Goal: Task Accomplishment & Management: Manage account settings

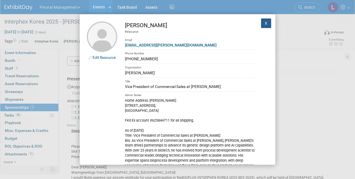
click at [261, 24] on button "X" at bounding box center [266, 23] width 10 height 10
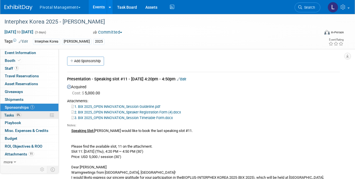
click at [17, 116] on span "0%" at bounding box center [18, 115] width 6 height 4
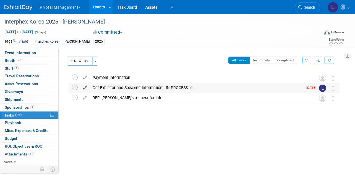
click at [86, 89] on icon at bounding box center [85, 86] width 10 height 7
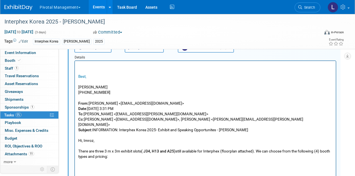
scroll to position [70, 0]
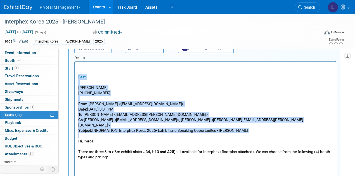
drag, startPoint x: 79, startPoint y: 77, endPoint x: 205, endPoint y: 131, distance: 136.7
drag, startPoint x: 221, startPoint y: 107, endPoint x: 308, endPoint y: 81, distance: 90.8
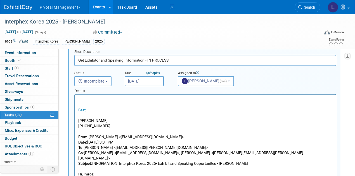
scroll to position [0, 0]
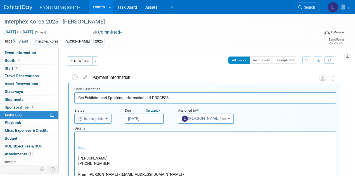
click at [107, 118] on b "button" at bounding box center [106, 118] width 2 height 1
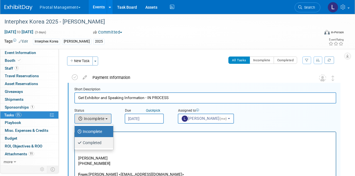
click at [104, 140] on label "Completed" at bounding box center [92, 142] width 30 height 9
click at [76, 140] on input "Completed" at bounding box center [74, 142] width 4 height 4
select select "3"
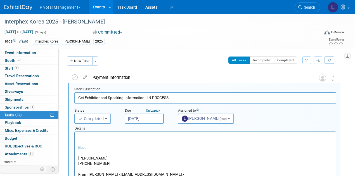
click at [166, 100] on input "Get Exhibitor and Speaking Information - IN PROCESS" at bounding box center [205, 97] width 262 height 11
drag, startPoint x: 173, startPoint y: 98, endPoint x: 147, endPoint y: 98, distance: 25.7
click at [147, 98] on input "Get Exhibitor and Speaking Information - IN PROCESS" at bounding box center [205, 97] width 262 height 11
click at [355, 32] on html "Pivotal Management Choose Workspace: Pivotal Management Watchmaker Genomics Eve…" at bounding box center [177, 88] width 355 height 176
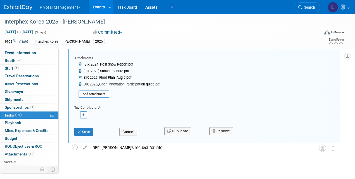
scroll to position [246, 0]
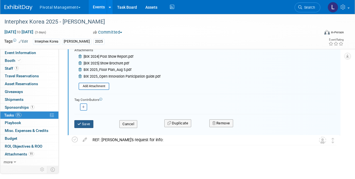
type input "Get Exhibitor and Speaking Information -"
click at [90, 126] on button "Save" at bounding box center [83, 124] width 19 height 8
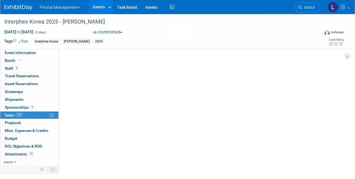
scroll to position [0, 0]
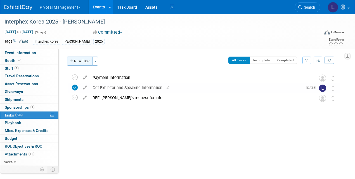
click at [76, 64] on button "New Task" at bounding box center [80, 60] width 26 height 9
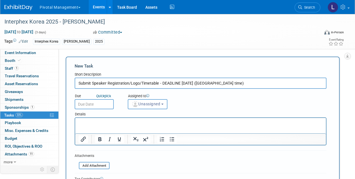
type input "Submit Speaker Registration/Logo/Timetable - DEADLINE August 20 (Korea time)"
click at [95, 102] on input "text" at bounding box center [94, 104] width 39 height 10
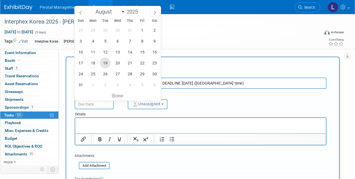
click at [108, 62] on span "19" at bounding box center [105, 62] width 11 height 11
type input "Aug 19, 2025"
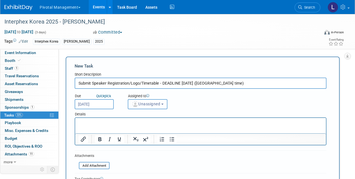
click at [150, 103] on span "Unassigned" at bounding box center [146, 104] width 29 height 4
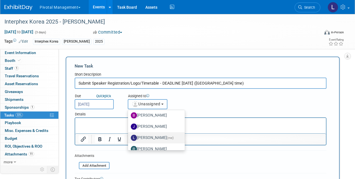
scroll to position [26, 0]
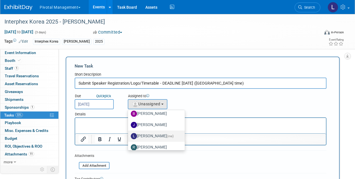
click at [160, 135] on label "Leslie Pelton (me)" at bounding box center [155, 135] width 48 height 9
click at [129, 135] on input "Leslie Pelton (me)" at bounding box center [127, 135] width 4 height 4
select select "dc5d874d-e65f-4397-9ee7-21f806dbe4f5"
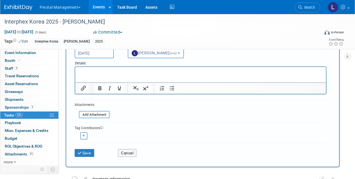
scroll to position [75, 0]
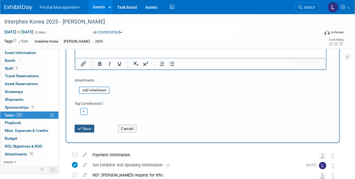
click at [88, 129] on button "Save" at bounding box center [85, 128] width 20 height 8
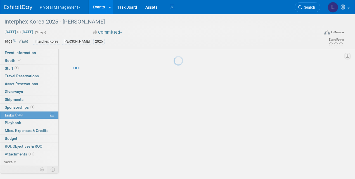
scroll to position [0, 0]
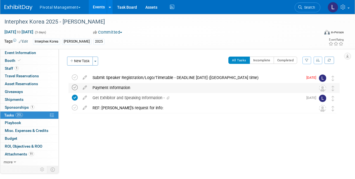
click at [76, 86] on icon at bounding box center [75, 87] width 6 height 6
click at [77, 107] on icon at bounding box center [75, 108] width 6 height 6
click at [82, 65] on button "New Task" at bounding box center [80, 60] width 26 height 9
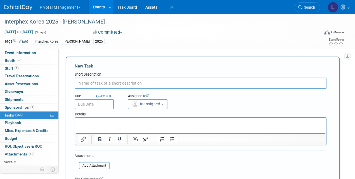
type input "P"
type input "DEADLINE: PRESENTATION DETAILS"
click at [155, 102] on span "Unassigned" at bounding box center [146, 104] width 29 height 4
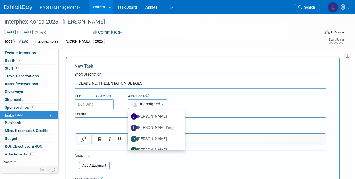
scroll to position [36, 0]
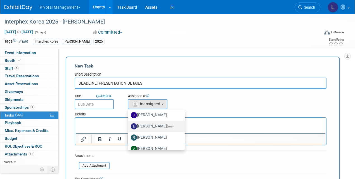
click at [165, 129] on label "Leslie Pelton (me)" at bounding box center [155, 126] width 48 height 9
click at [129, 127] on input "Leslie Pelton (me)" at bounding box center [127, 126] width 4 height 4
select select "dc5d874d-e65f-4397-9ee7-21f806dbe4f5"
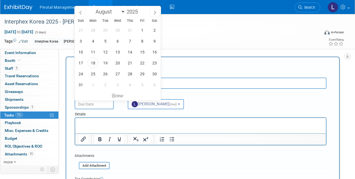
click at [98, 105] on input "text" at bounding box center [94, 104] width 39 height 10
click at [154, 12] on icon at bounding box center [155, 13] width 4 height 4
select select "8"
click at [119, 64] on span "24" at bounding box center [117, 62] width 11 height 11
type input "Sep 24, 2025"
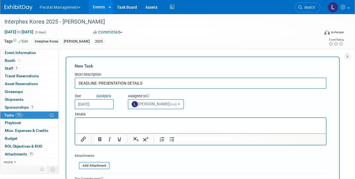
click at [148, 84] on input "DEADLINE: PRESENTATION DETAILS" at bounding box center [201, 82] width 252 height 11
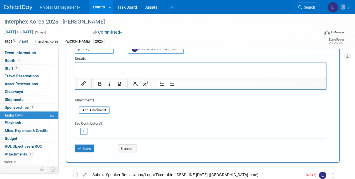
scroll to position [69, 0]
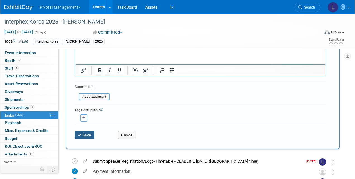
type input "DEADLINE: PRESENTATION DETAILS - DEADLINE SEPT 24 HST"
click at [81, 135] on icon "submit" at bounding box center [80, 135] width 5 height 4
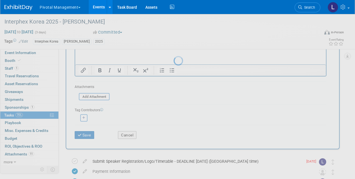
scroll to position [0, 0]
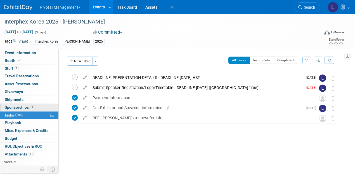
click at [17, 104] on link "1 Sponsorships 1" at bounding box center [29, 107] width 58 height 8
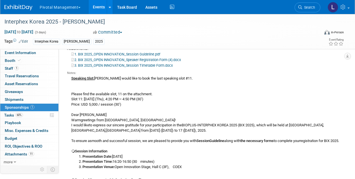
scroll to position [48, 0]
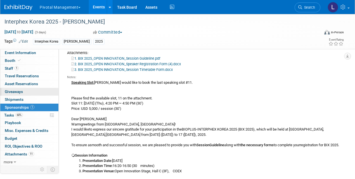
click at [16, 89] on span "Giveaways 0" at bounding box center [14, 91] width 18 height 4
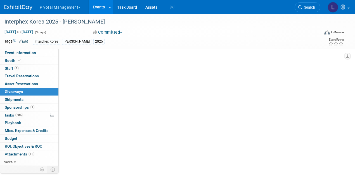
scroll to position [0, 0]
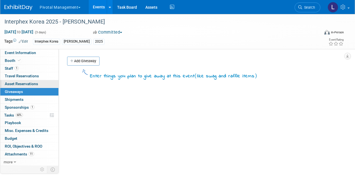
click at [20, 83] on span "Asset Reservations 0" at bounding box center [21, 83] width 33 height 4
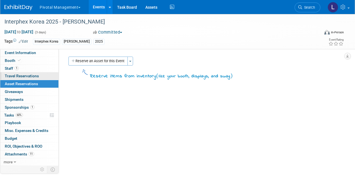
click at [22, 72] on link "0 Travel Reservations 0" at bounding box center [29, 76] width 58 height 8
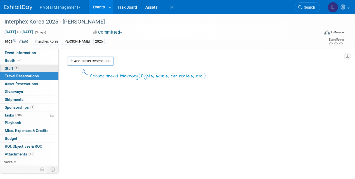
click at [11, 66] on span "Staff 1" at bounding box center [12, 68] width 14 height 4
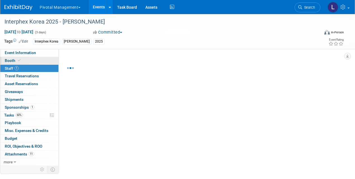
click at [11, 60] on span "Booth" at bounding box center [13, 60] width 17 height 4
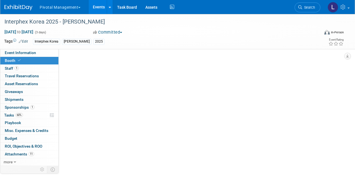
select select "Yes"
select select "No"
select select "Yes"
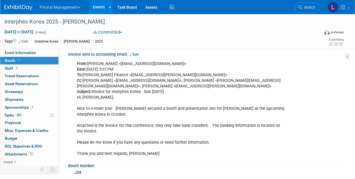
scroll to position [80, 0]
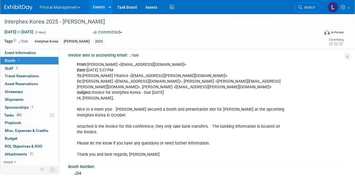
click at [138, 55] on link "Edit" at bounding box center [133, 55] width 9 height 4
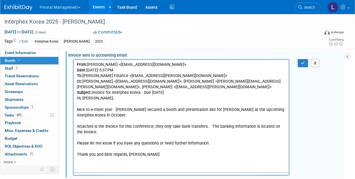
scroll to position [0, 0]
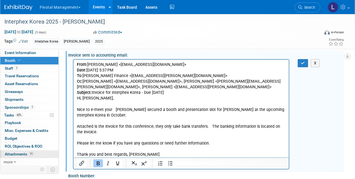
click at [15, 152] on span "Attachments 11" at bounding box center [19, 154] width 29 height 4
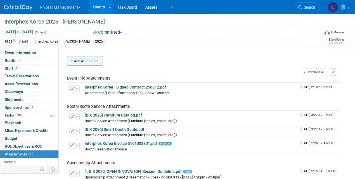
click at [102, 63] on button "Add Attachment" at bounding box center [85, 60] width 36 height 9
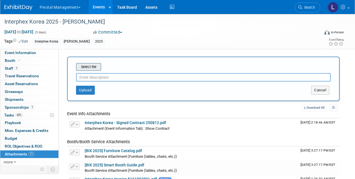
click at [97, 69] on input "file" at bounding box center [67, 66] width 67 height 7
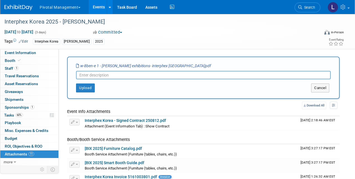
click at [110, 77] on input "text" at bounding box center [203, 75] width 255 height 8
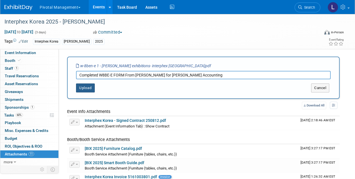
type input "Completed W8BE-E FORM From Reed for Asimov Accounting"
click at [87, 88] on button "Upload" at bounding box center [85, 87] width 19 height 9
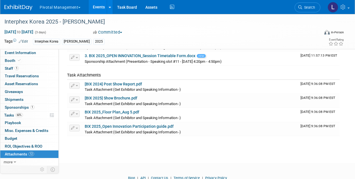
scroll to position [173, 0]
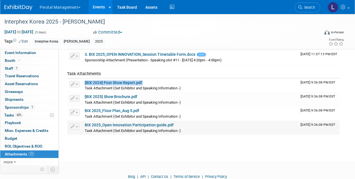
click at [112, 112] on tbody "General Attachments Download Change Description Delete Attachment W-8BEN-E 1 - …" at bounding box center [203, 18] width 273 height 232
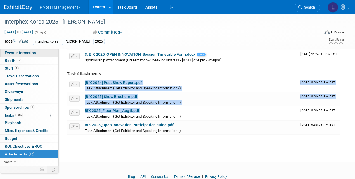
click at [19, 50] on link "Event Information" at bounding box center [29, 53] width 58 height 8
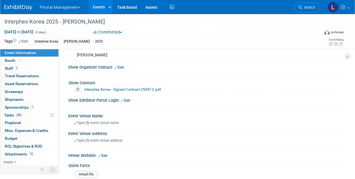
scroll to position [184, 0]
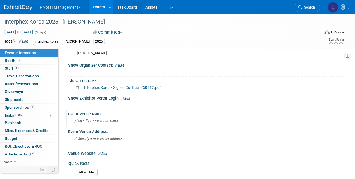
click at [118, 116] on div "Specify event venue name" at bounding box center [205, 120] width 267 height 9
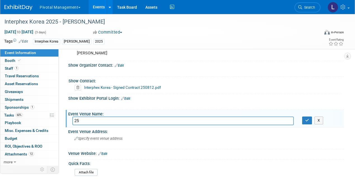
type input "2"
click at [259, 41] on div "Interphex Korea Asimov 2025" at bounding box center [159, 42] width 253 height 6
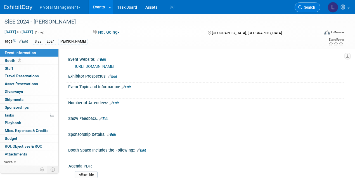
click at [303, 9] on span "Search" at bounding box center [308, 7] width 13 height 4
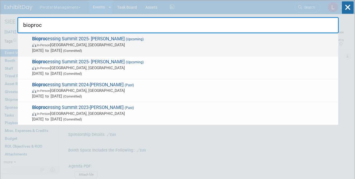
type input "bioproc"
click at [87, 38] on span "Bioproc essing Summit 2025- Asimov (Upcoming) In-Person Boston, MA Aug 18, 2025…" at bounding box center [182, 44] width 305 height 17
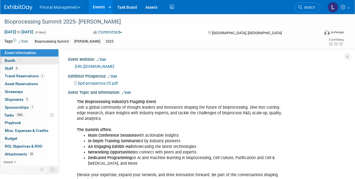
click at [6, 60] on span "Booth" at bounding box center [13, 60] width 17 height 4
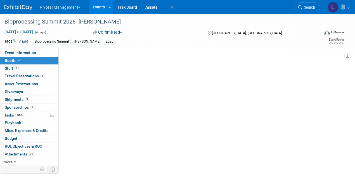
select select "Yes"
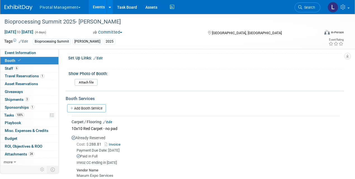
scroll to position [450, 0]
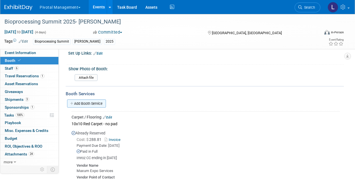
click at [95, 99] on link "Add Booth Service" at bounding box center [86, 103] width 39 height 8
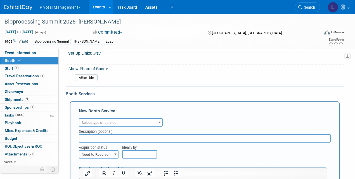
scroll to position [0, 0]
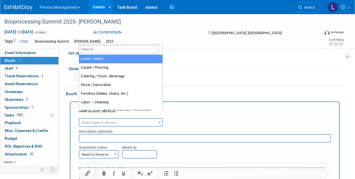
click at [139, 119] on span "Select type of service" at bounding box center [120, 123] width 83 height 8
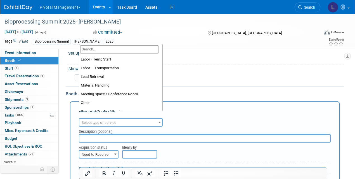
scroll to position [106, 0]
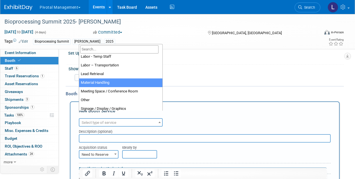
select select "10"
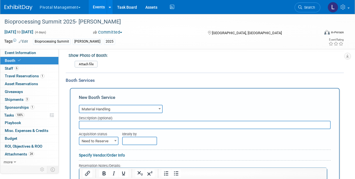
scroll to position [471, 0]
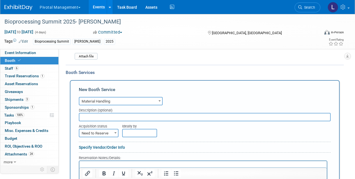
click at [138, 113] on input "text" at bounding box center [205, 117] width 252 height 8
type input "Advance Warehouse/Special Handling"
click at [100, 129] on span "Need to Reserve" at bounding box center [98, 133] width 39 height 8
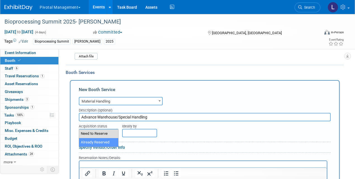
select select "2"
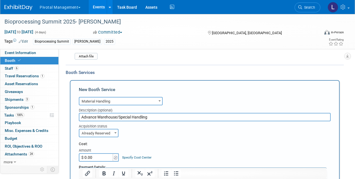
click at [98, 153] on input "$ 0.00" at bounding box center [96, 157] width 35 height 8
type input "$ 471.61"
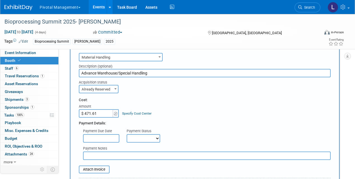
scroll to position [529, 0]
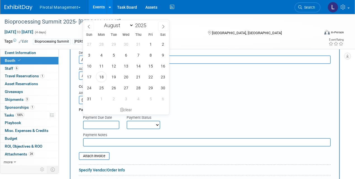
click at [97, 121] on input "text" at bounding box center [101, 125] width 36 height 8
click at [100, 78] on span "18" at bounding box center [101, 76] width 11 height 11
type input "Aug 18, 2025"
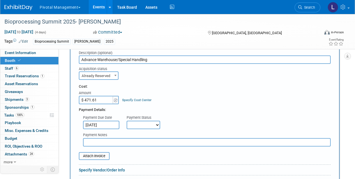
click at [146, 121] on select "Not Paid Yet Partially Paid Paid in Full" at bounding box center [144, 125] width 34 height 8
select select "1"
click at [127, 121] on select "Not Paid Yet Partially Paid Paid in Full" at bounding box center [144, 125] width 34 height 8
click at [116, 138] on input "text" at bounding box center [207, 142] width 248 height 8
type input "Imroz CC"
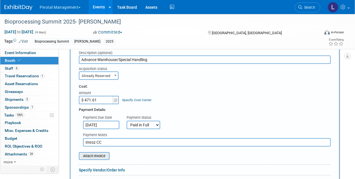
click at [84, 152] on input "file" at bounding box center [76, 155] width 67 height 7
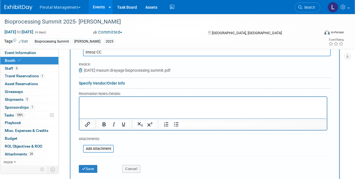
scroll to position [624, 0]
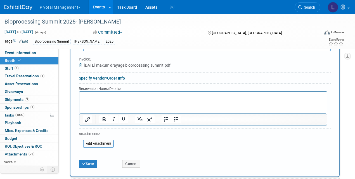
click at [92, 76] on link "Specify Vendor/Order Info" at bounding box center [102, 78] width 46 height 4
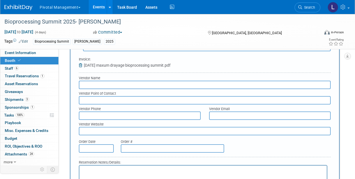
click at [103, 81] on input "text" at bounding box center [205, 85] width 252 height 8
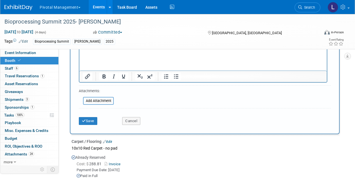
scroll to position [748, 0]
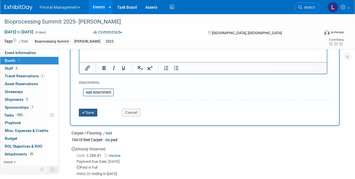
type input "Maxum Expo Services"
click at [91, 109] on button "Save" at bounding box center [88, 113] width 18 height 8
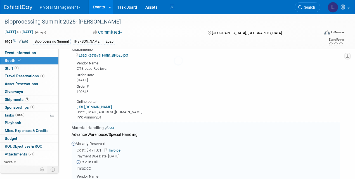
scroll to position [2018, 0]
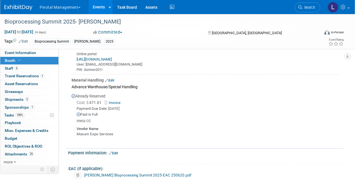
click at [119, 100] on link "Invoice" at bounding box center [114, 102] width 18 height 4
click at [114, 100] on link "Invoice" at bounding box center [114, 102] width 18 height 4
click at [114, 78] on link "Edit" at bounding box center [109, 80] width 9 height 4
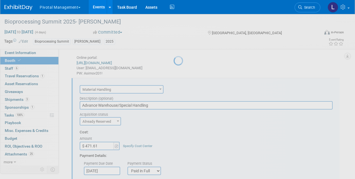
scroll to position [0, 0]
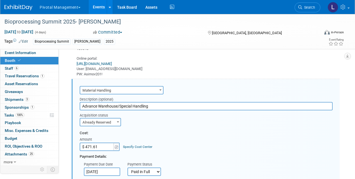
click at [91, 142] on input "$ 471.61" at bounding box center [97, 146] width 35 height 8
type input "$ 419.61"
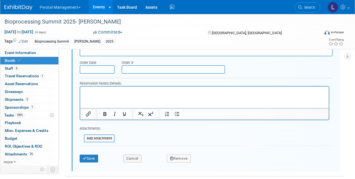
scroll to position [2280, 0]
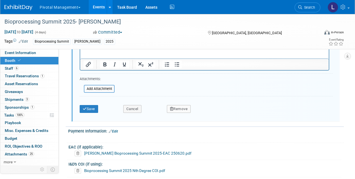
click at [90, 101] on div "Save" at bounding box center [98, 106] width 44 height 11
click at [89, 105] on button "Save" at bounding box center [89, 109] width 18 height 8
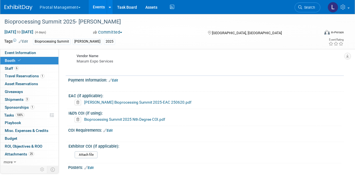
scroll to position [2096, 0]
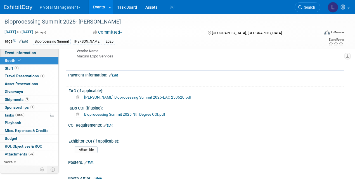
click at [20, 53] on span "Event Information" at bounding box center [20, 52] width 31 height 4
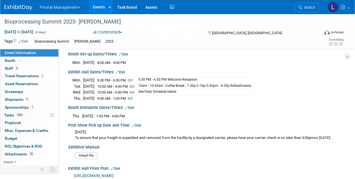
scroll to position [881, 0]
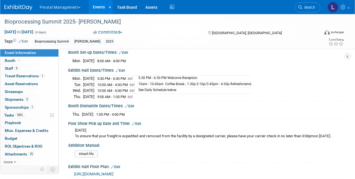
drag, startPoint x: 69, startPoint y: 101, endPoint x: 141, endPoint y: 112, distance: 73.3
click at [141, 112] on div "Booth Dismantle Dates/Times: Edit Thu. Aug 21, 2025 1:05 PM - 4:00 PM Save Chan…" at bounding box center [205, 111] width 278 height 18
copy div "Booth Dismantle Dates/Times: Edit"
click at [97, 7] on link "Events" at bounding box center [99, 7] width 20 height 14
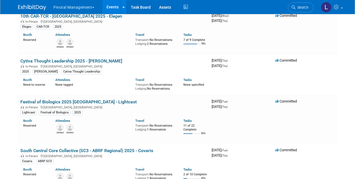
scroll to position [422, 0]
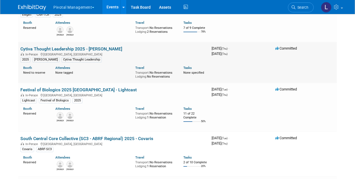
click at [71, 46] on link "Cytiva Thought Leadership 2025 - Asimov" at bounding box center [71, 48] width 102 height 5
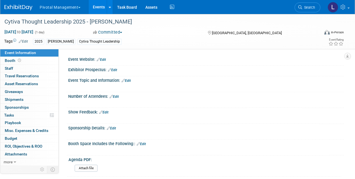
click at [117, 33] on button "Committed" at bounding box center [107, 32] width 33 height 6
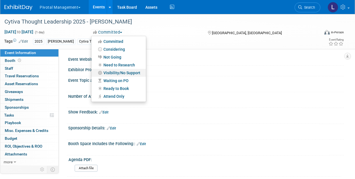
click at [133, 72] on link "Visibility/No Support" at bounding box center [118, 73] width 55 height 8
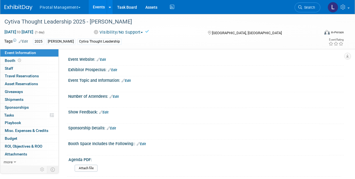
click at [101, 8] on link "Events" at bounding box center [99, 7] width 20 height 14
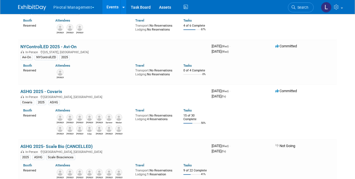
scroll to position [809, 0]
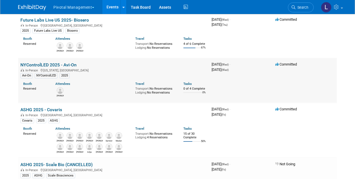
click at [58, 63] on link "NYControlLED 2025 - Avi-On" at bounding box center [48, 64] width 56 height 5
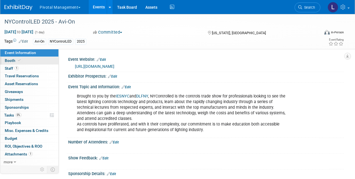
click at [11, 62] on span "Booth" at bounding box center [13, 60] width 17 height 4
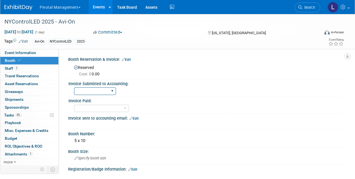
click at [112, 92] on select "Yes No" at bounding box center [95, 91] width 42 height 8
select select "Yes"
click at [74, 87] on select "Yes No" at bounding box center [95, 91] width 42 height 8
click at [100, 73] on span "Cost: $ 0.00" at bounding box center [90, 74] width 23 height 4
click at [129, 58] on link "Edit" at bounding box center [126, 60] width 9 height 4
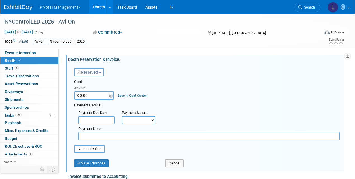
click at [90, 97] on input "$ 0.00" at bounding box center [91, 95] width 35 height 8
type input "$ 3,500.00"
click at [101, 121] on input "text" at bounding box center [96, 120] width 36 height 8
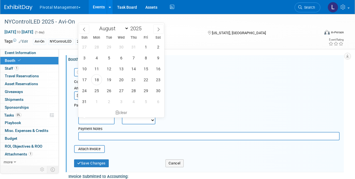
click at [160, 136] on input "text" at bounding box center [208, 136] width 261 height 8
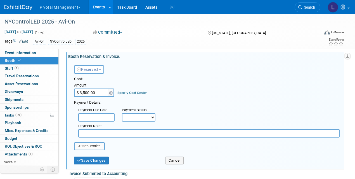
scroll to position [2, 0]
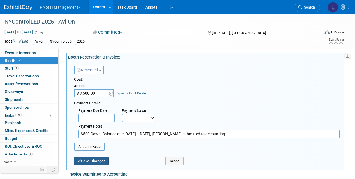
type input "$500 Down, Balance due June 13. 8/18/25, Joe submitted to accounting"
click at [105, 162] on button "Save Changes" at bounding box center [91, 161] width 35 height 8
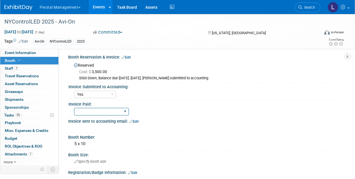
click at [124, 111] on select "Yes No Submitted to Accounting" at bounding box center [101, 112] width 55 height 8
select select "No"
click at [74, 108] on select "Yes No Submitted to Accounting" at bounding box center [101, 112] width 55 height 8
click at [136, 120] on link "Edit" at bounding box center [133, 121] width 9 height 4
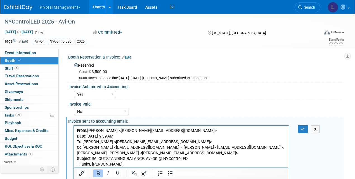
scroll to position [18, 0]
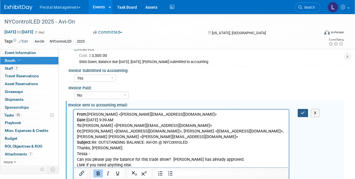
click at [302, 109] on button "button" at bounding box center [303, 113] width 10 height 8
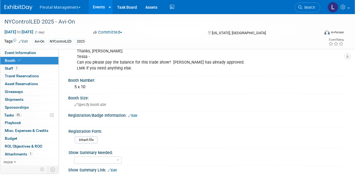
scroll to position [118, 0]
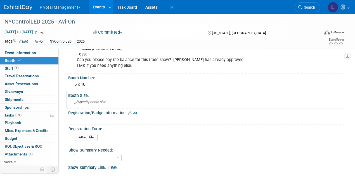
click at [98, 102] on span "Specify booth size" at bounding box center [90, 102] width 32 height 4
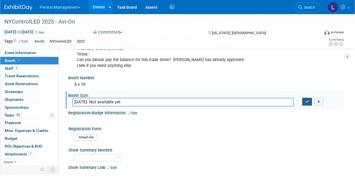
type input "8/18/25- Not available yet"
click at [304, 102] on button "button" at bounding box center [307, 102] width 10 height 8
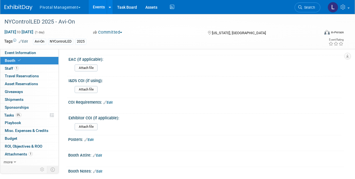
scroll to position [538, 0]
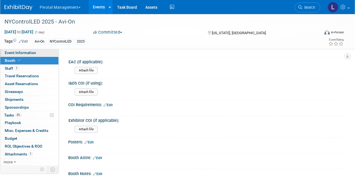
click at [20, 51] on span "Event Information" at bounding box center [20, 52] width 31 height 4
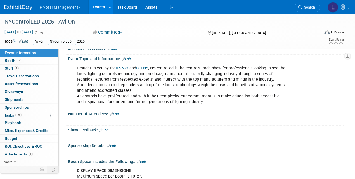
scroll to position [33, 0]
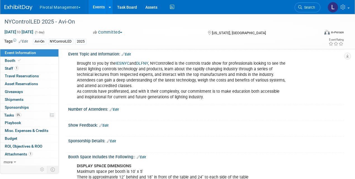
drag, startPoint x: 119, startPoint y: 109, endPoint x: 114, endPoint y: 109, distance: 5.0
click at [119, 109] on link "Edit" at bounding box center [114, 109] width 9 height 4
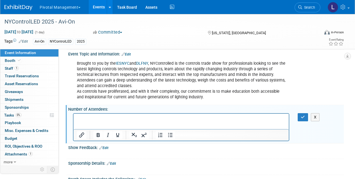
scroll to position [0, 0]
click at [299, 117] on button "button" at bounding box center [303, 117] width 10 height 8
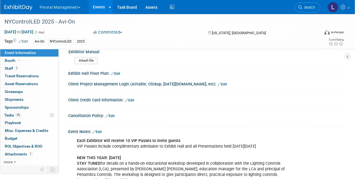
scroll to position [614, 0]
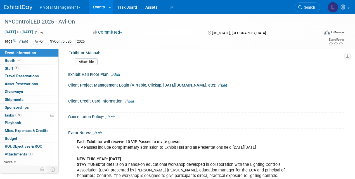
click at [218, 87] on link "Edit" at bounding box center [222, 85] width 9 height 4
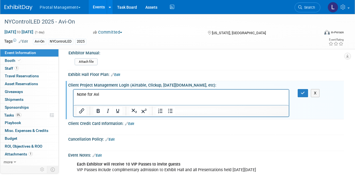
scroll to position [614, 0]
click at [303, 95] on icon "button" at bounding box center [303, 93] width 4 height 4
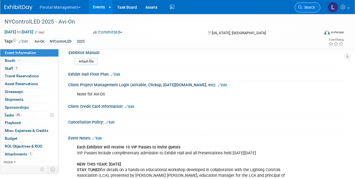
click at [306, 9] on span "Search" at bounding box center [308, 7] width 13 height 4
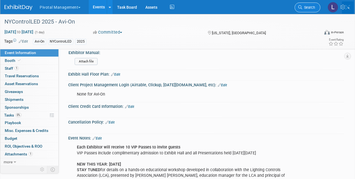
scroll to position [0, 0]
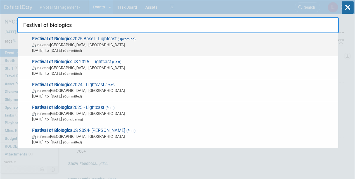
type input "Festival of biologics"
click at [50, 43] on span "In-Person" at bounding box center [43, 45] width 13 height 4
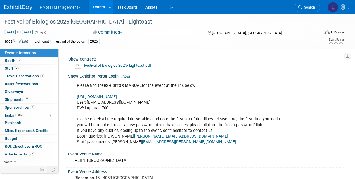
scroll to position [551, 0]
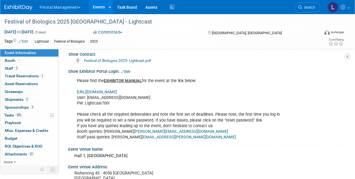
click at [111, 89] on link "[URL][DOMAIN_NAME]" at bounding box center [97, 91] width 40 height 5
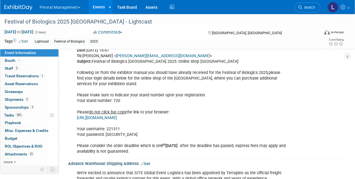
scroll to position [792, 0]
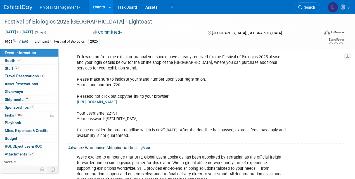
click at [117, 100] on link "[URL][DOMAIN_NAME]" at bounding box center [97, 102] width 40 height 5
click at [11, 58] on link "Booth" at bounding box center [29, 61] width 58 height 8
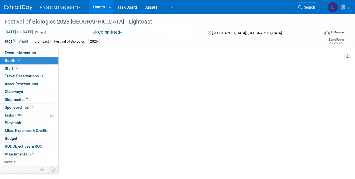
scroll to position [0, 0]
select select "Yes"
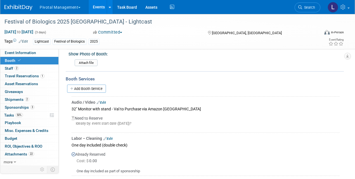
scroll to position [434, 0]
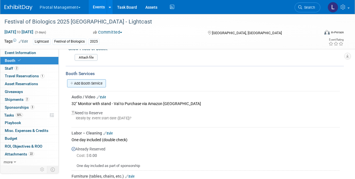
click at [94, 81] on link "Add Booth Service" at bounding box center [86, 83] width 39 height 8
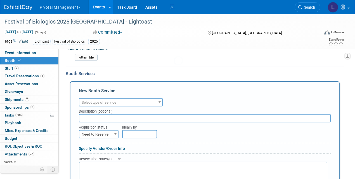
scroll to position [0, 0]
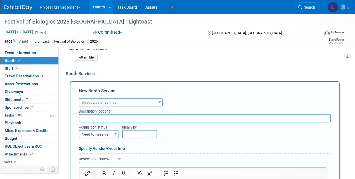
click at [103, 100] on span "Select type of service" at bounding box center [99, 102] width 35 height 4
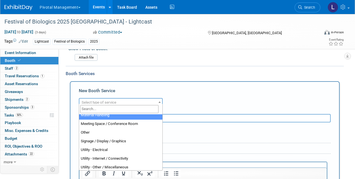
scroll to position [143, 0]
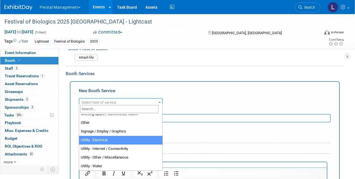
select select "8"
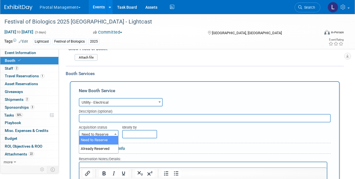
click at [105, 134] on span "Need to Reserve" at bounding box center [98, 134] width 39 height 8
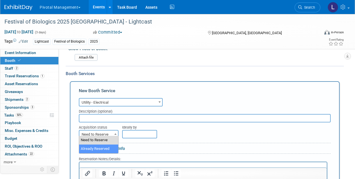
select select "2"
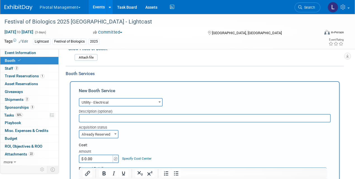
click at [91, 117] on input "text" at bounding box center [205, 118] width 252 height 8
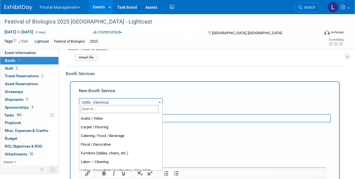
click at [111, 99] on span "Utility - Electrical" at bounding box center [120, 102] width 83 height 8
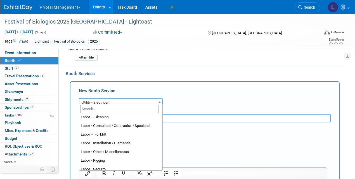
scroll to position [44, 0]
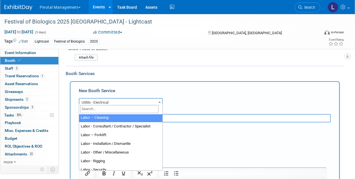
select select "14"
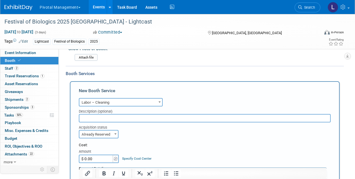
click at [95, 114] on input "text" at bounding box center [205, 118] width 252 height 8
type input "M"
type input "First Day Cleaning Only"
click at [102, 157] on input "$ 0.00" at bounding box center [96, 158] width 35 height 8
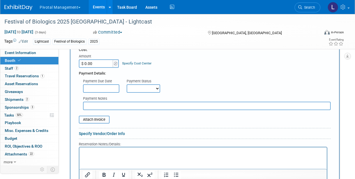
scroll to position [521, 0]
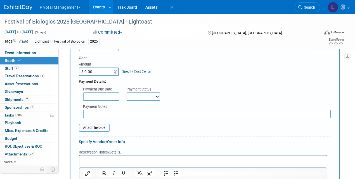
click at [107, 110] on input "text" at bounding box center [207, 114] width 248 height 8
type input "Will invoice after show"
click at [100, 139] on link "Specify Vendor/Order Info" at bounding box center [102, 141] width 46 height 4
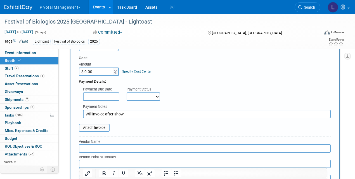
click at [114, 146] on input "text" at bounding box center [205, 148] width 252 height 8
type input "[GEOGRAPHIC_DATA]"
click at [139, 93] on select "Not Paid Yet Partially Paid Paid in Full" at bounding box center [144, 96] width 34 height 8
select select "3"
click at [127, 92] on select "Not Paid Yet Partially Paid Paid in Full" at bounding box center [144, 96] width 34 height 8
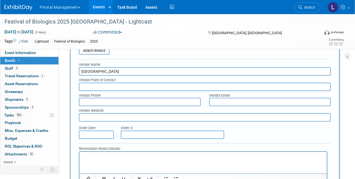
scroll to position [612, 0]
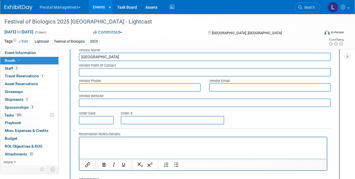
click at [130, 137] on html at bounding box center [202, 141] width 247 height 8
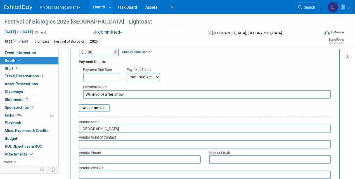
scroll to position [555, 0]
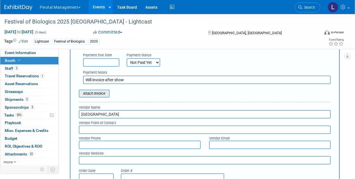
click at [93, 91] on input "file" at bounding box center [76, 93] width 67 height 7
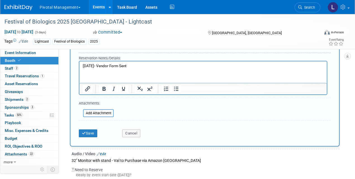
scroll to position [697, 0]
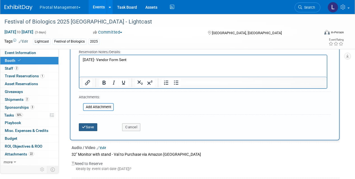
click at [94, 124] on button "Save" at bounding box center [88, 127] width 18 height 8
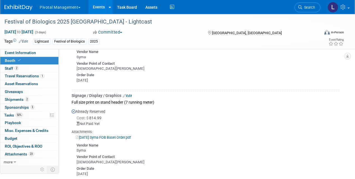
scroll to position [1398, 0]
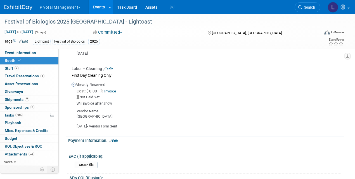
click at [115, 89] on link "Invoice" at bounding box center [109, 91] width 18 height 4
click at [111, 67] on link "Edit" at bounding box center [107, 69] width 9 height 4
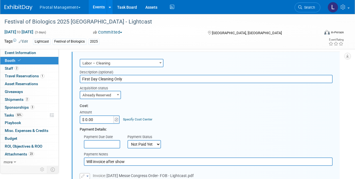
scroll to position [1422, 0]
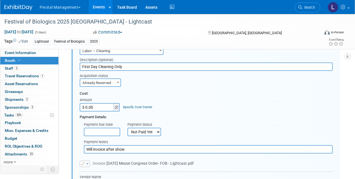
click at [118, 104] on span at bounding box center [117, 107] width 6 height 8
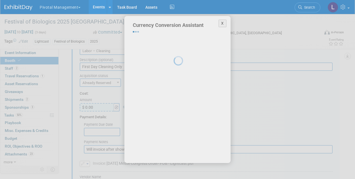
select select "38"
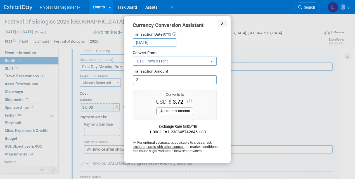
type input "3.00"
click at [176, 110] on button "Use this amount" at bounding box center [175, 111] width 37 height 8
type input "$ 3.72"
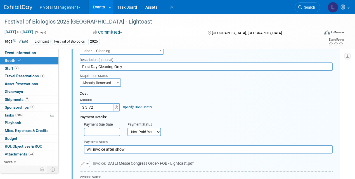
click at [134, 146] on input "Will invoice after show" at bounding box center [208, 149] width 249 height 8
click at [115, 105] on img at bounding box center [117, 107] width 4 height 4
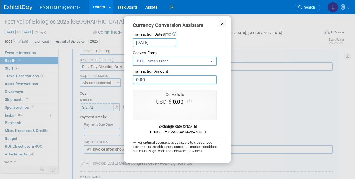
click at [271, 113] on div "X Currency Conversion Assistant Transaction Date (UTC) Aug 19, 2025 Loading Rat…" at bounding box center [178, 89] width 252 height 147
click at [225, 25] on button "X" at bounding box center [223, 24] width 8 height 8
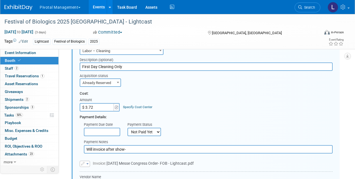
click at [159, 146] on input "Will invoice after show-" at bounding box center [208, 149] width 249 height 8
type input "Will invoice after show- Amount converted from"
click at [18, 58] on span at bounding box center [19, 60] width 5 height 4
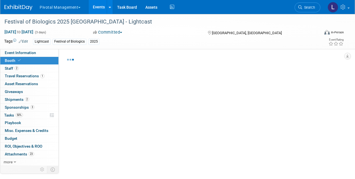
select select "Yes"
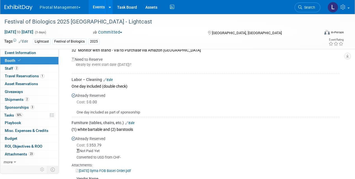
scroll to position [489, 0]
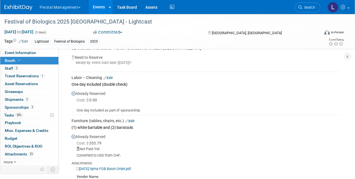
click at [113, 76] on link "Edit" at bounding box center [107, 78] width 9 height 4
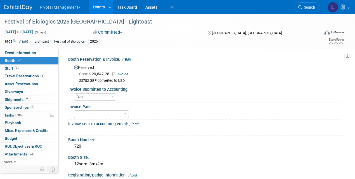
select select "Yes"
click at [12, 57] on link "Booth" at bounding box center [29, 61] width 58 height 8
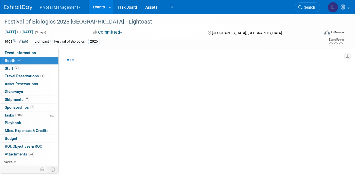
select select "Yes"
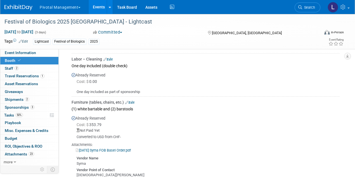
scroll to position [513, 0]
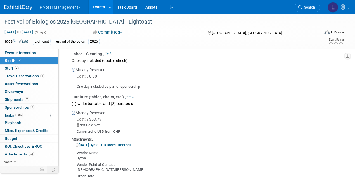
click at [113, 52] on link "Edit" at bounding box center [107, 54] width 9 height 4
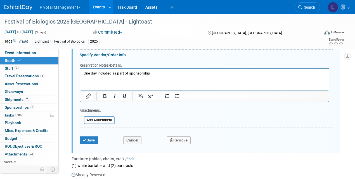
scroll to position [646, 0]
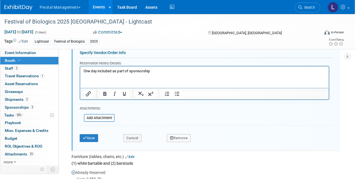
click at [183, 135] on button "Remove" at bounding box center [179, 138] width 24 height 8
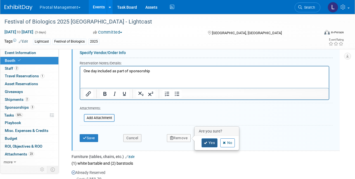
click at [211, 140] on link "Yes" at bounding box center [210, 142] width 16 height 9
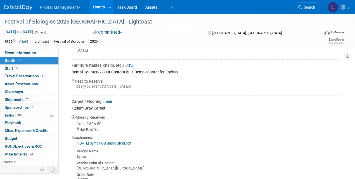
scroll to position [1137, 0]
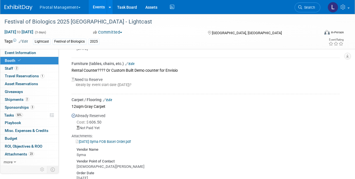
click at [132, 62] on link "Edit" at bounding box center [129, 64] width 9 height 4
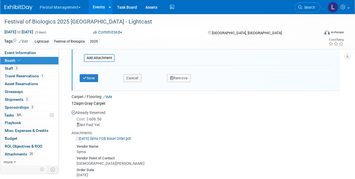
scroll to position [1260, 0]
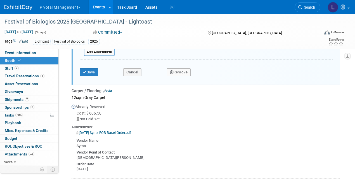
click at [173, 70] on button "Remove" at bounding box center [179, 72] width 24 height 8
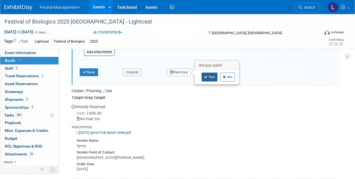
click at [204, 76] on icon at bounding box center [205, 77] width 3 height 3
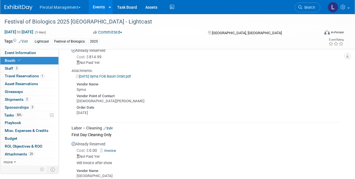
click at [112, 126] on link "Edit" at bounding box center [107, 128] width 9 height 4
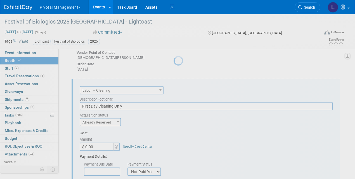
scroll to position [0, 0]
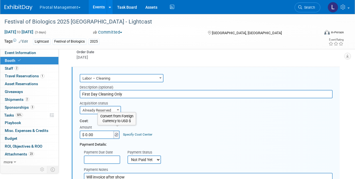
click at [115, 133] on img at bounding box center [117, 135] width 4 height 4
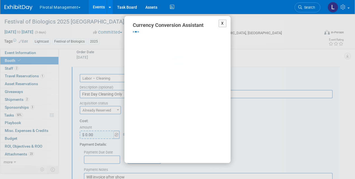
select select "38"
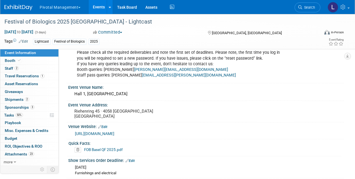
scroll to position [654, 0]
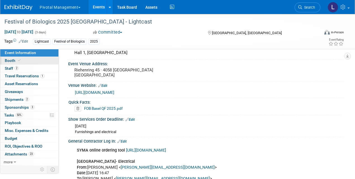
click at [17, 58] on span at bounding box center [19, 60] width 5 height 4
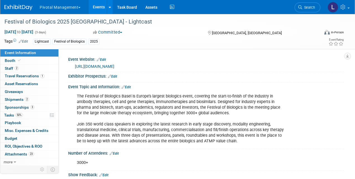
select select "Yes"
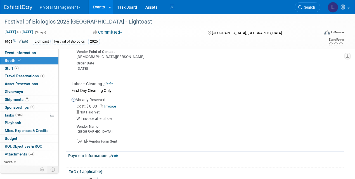
scroll to position [1309, 0]
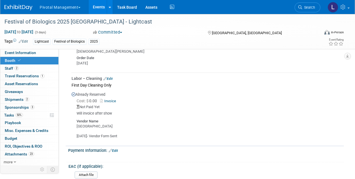
click at [113, 77] on link "Edit" at bounding box center [107, 79] width 9 height 4
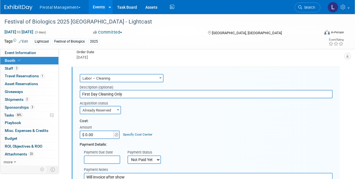
scroll to position [0, 0]
click at [99, 132] on input "$ 0.00" at bounding box center [97, 134] width 35 height 8
click at [117, 133] on img at bounding box center [117, 135] width 4 height 4
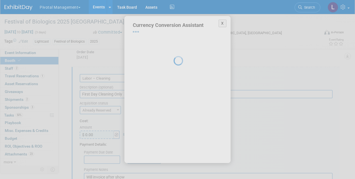
select select "38"
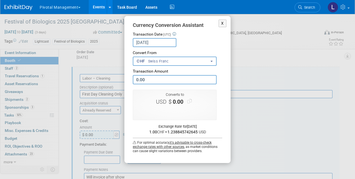
click at [158, 80] on input "0.00" at bounding box center [175, 79] width 84 height 9
drag, startPoint x: 152, startPoint y: 79, endPoint x: 133, endPoint y: 78, distance: 19.0
click at [133, 78] on input "0.00" at bounding box center [175, 79] width 84 height 9
type input "36.00"
click at [177, 110] on button "Use this amount" at bounding box center [175, 111] width 37 height 8
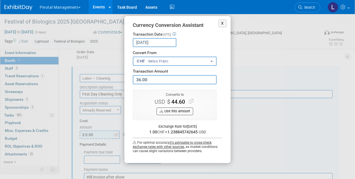
type input "$ 44.60"
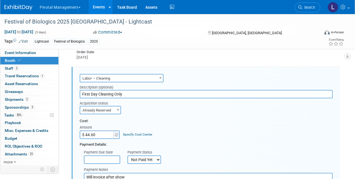
click at [109, 155] on input "text" at bounding box center [102, 159] width 36 height 8
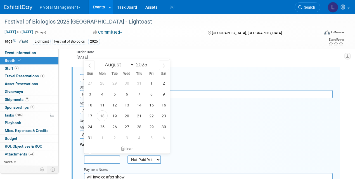
drag, startPoint x: 278, startPoint y: 122, endPoint x: 280, endPoint y: 119, distance: 3.8
click at [278, 122] on div "Cost: Amount $ 44.60 Specify Cost Center Cost Center -- Not Specified --" at bounding box center [206, 128] width 253 height 20
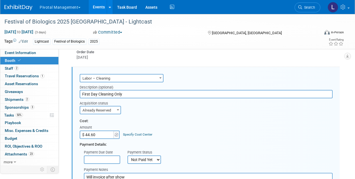
click at [154, 90] on input "First Day Cleaning Only" at bounding box center [206, 94] width 253 height 8
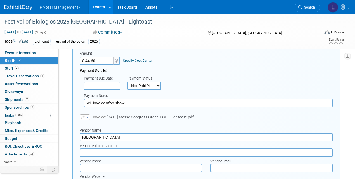
scroll to position [1385, 0]
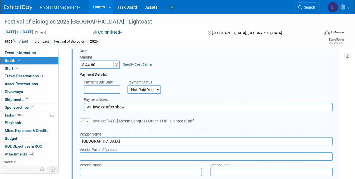
type input "First Day Cleaning Only- 12 Sq meters"
click at [145, 103] on input "Will invoice after show" at bounding box center [208, 107] width 249 height 8
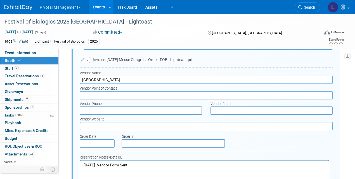
scroll to position [1442, 0]
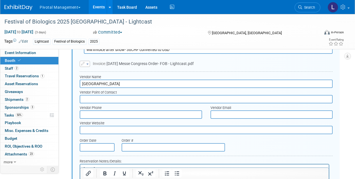
type input "Will invoice after show- 36CHF converted to USD"
click at [87, 63] on span "button" at bounding box center [87, 63] width 2 height 1
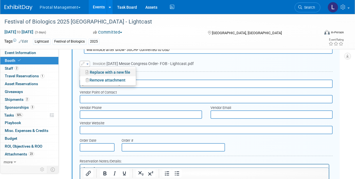
click at [99, 69] on link "Replace with a new file" at bounding box center [108, 72] width 56 height 8
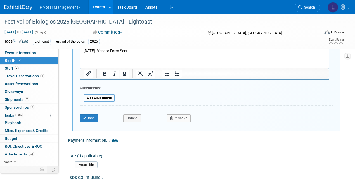
scroll to position [1572, 0]
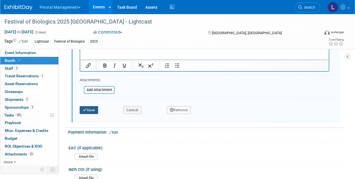
click at [97, 106] on button "Save" at bounding box center [89, 110] width 18 height 8
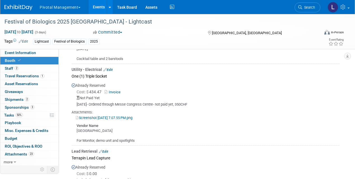
scroll to position [600, 0]
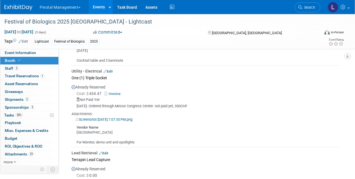
click at [113, 69] on link "Edit" at bounding box center [107, 71] width 9 height 4
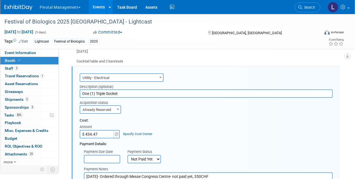
scroll to position [0, 0]
click at [119, 90] on input "One (1) Triple Socket" at bounding box center [206, 93] width 253 height 8
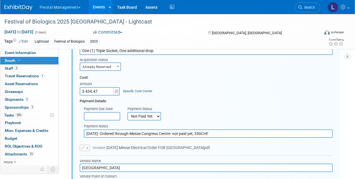
scroll to position [652, 0]
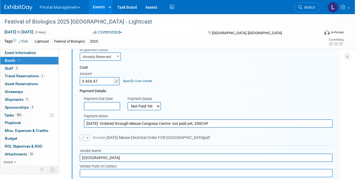
type input "One (1) Triple Socket, One additional drop"
click at [231, 122] on input "8/12/25- Ordered through Messe Congress Centre- not paid yet, 350CHF" at bounding box center [208, 123] width 249 height 8
type input "8/12/25- Ordered through Messe Congress Centre- not paid yet, 350CHF +"
click at [88, 137] on span "button" at bounding box center [87, 137] width 2 height 1
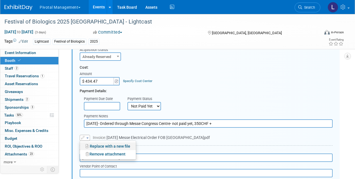
click at [98, 142] on link "Replace with a new file" at bounding box center [108, 146] width 56 height 8
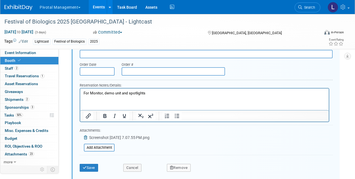
scroll to position [815, 0]
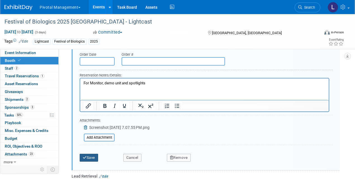
click at [92, 154] on button "Save" at bounding box center [89, 158] width 18 height 8
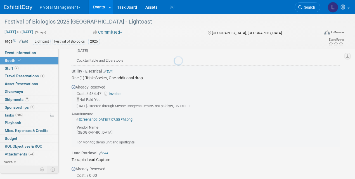
scroll to position [599, 0]
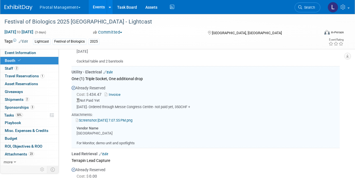
click at [115, 92] on link "Invoice" at bounding box center [114, 94] width 18 height 4
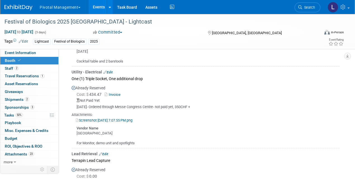
click at [110, 70] on link "Edit" at bounding box center [107, 72] width 9 height 4
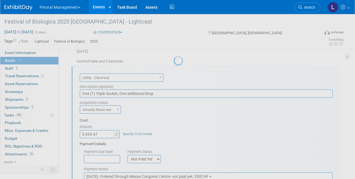
scroll to position [0, 0]
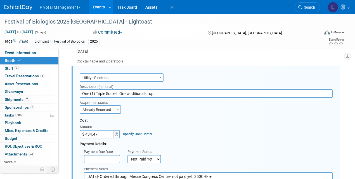
click at [98, 131] on input "$ 434.47" at bounding box center [97, 134] width 35 height 8
click at [118, 132] on span at bounding box center [117, 134] width 6 height 8
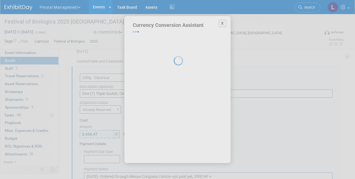
select select "38"
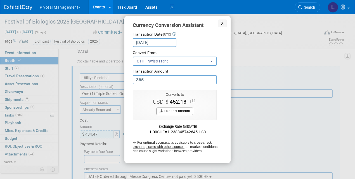
type input "365.00"
drag, startPoint x: 178, startPoint y: 110, endPoint x: 192, endPoint y: 112, distance: 14.1
click at [178, 110] on button "Use this amount" at bounding box center [175, 111] width 37 height 8
type input "$ 452.18"
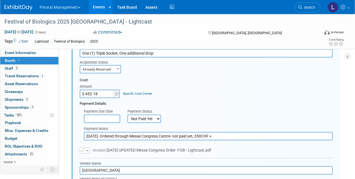
scroll to position [647, 0]
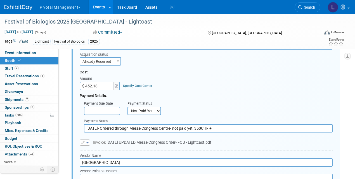
drag, startPoint x: 205, startPoint y: 125, endPoint x: 198, endPoint y: 125, distance: 6.7
click at [198, 125] on input "8/12/25- Ordered through Messe Congress Centre- not paid yet, 350CHF +" at bounding box center [208, 128] width 249 height 8
click at [217, 125] on input "8/12/25- Ordered through Messe Congress Centre- not paid yet, 565CHF +" at bounding box center [208, 128] width 249 height 8
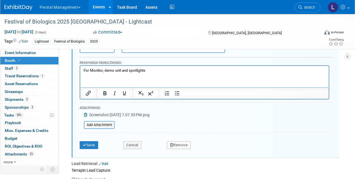
scroll to position [833, 0]
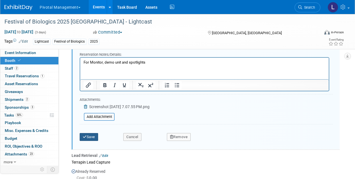
type input "8/12/25- Ordered through Messe Congress Centre- not paid yet, 565CHF converted …"
click at [88, 136] on button "Save" at bounding box center [89, 137] width 18 height 8
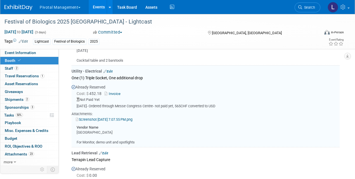
scroll to position [599, 0]
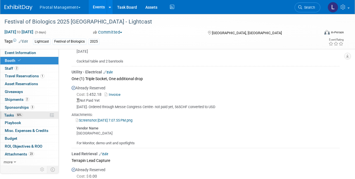
click at [15, 116] on span "Tasks 50%" at bounding box center [13, 115] width 19 height 4
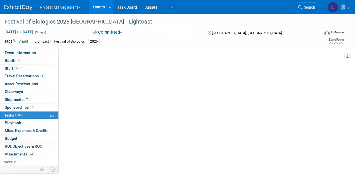
scroll to position [0, 0]
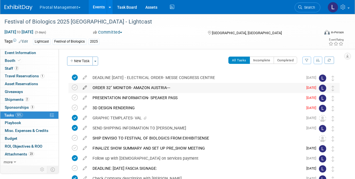
click at [86, 87] on icon at bounding box center [85, 86] width 10 height 7
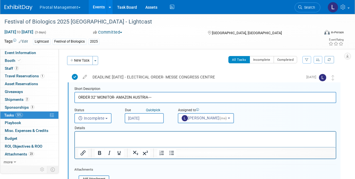
scroll to position [1, 0]
click at [197, 119] on span "Leslie Pelton (me)" at bounding box center [205, 117] width 46 height 4
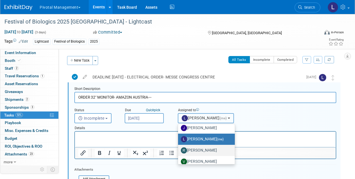
scroll to position [38, 0]
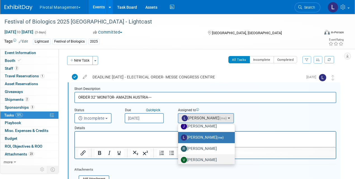
click at [196, 162] on label "[PERSON_NAME]" at bounding box center [205, 159] width 48 height 9
click at [179, 161] on input "[PERSON_NAME]" at bounding box center [177, 159] width 4 height 4
select select "1fc024ac-9dd8-4e91-b407-e518b2e44265"
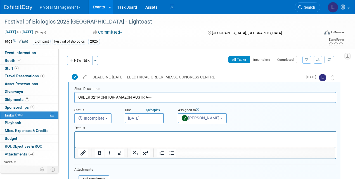
click at [155, 97] on input "ORDER 32" MONITOR- AMAZON AUSTRIA---" at bounding box center [205, 97] width 262 height 11
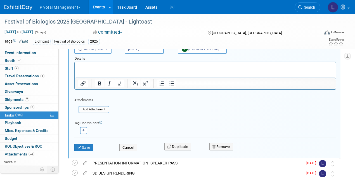
scroll to position [72, 0]
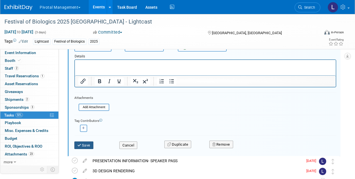
type input "ORDER 32" MONITOR- AMAZON AUSTRIA---Drop ship to Austrian Office"
click at [89, 145] on button "Save" at bounding box center [83, 145] width 19 height 8
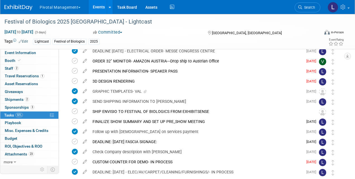
scroll to position [25, 0]
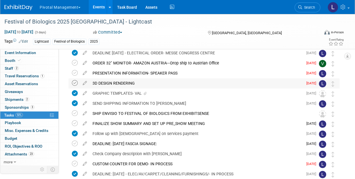
click at [76, 83] on icon at bounding box center [75, 83] width 6 height 6
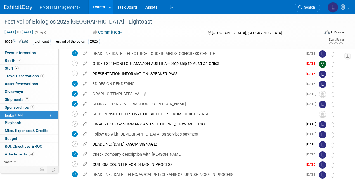
scroll to position [23, 0]
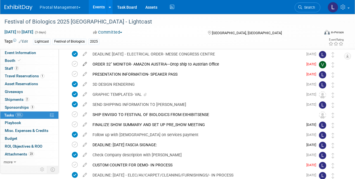
click at [85, 64] on icon at bounding box center [85, 62] width 10 height 7
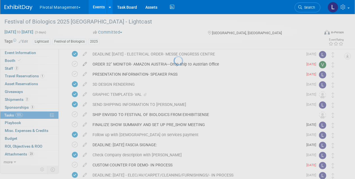
select select "7"
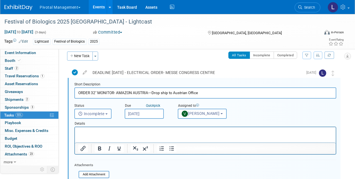
scroll to position [1, 0]
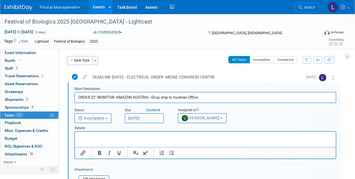
click at [134, 117] on input "Aug 14, 2025" at bounding box center [144, 118] width 39 height 10
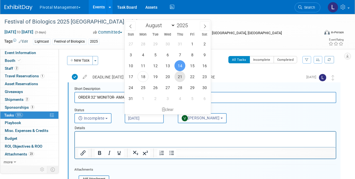
drag, startPoint x: 177, startPoint y: 76, endPoint x: 187, endPoint y: 83, distance: 12.4
click at [177, 76] on span "21" at bounding box center [179, 76] width 11 height 11
type input "Aug 21, 2025"
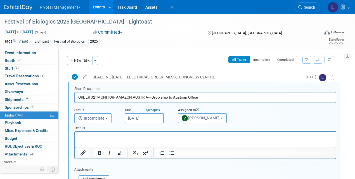
click at [94, 139] on html at bounding box center [205, 135] width 261 height 8
click at [306, 8] on span "Search" at bounding box center [308, 7] width 13 height 4
click at [0, 0] on div "Recently Viewed Events: Festival of Biologics 2025 Basel - Lightcast In-Person …" at bounding box center [0, 0] width 0 height 0
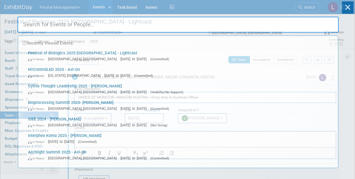
scroll to position [0, 0]
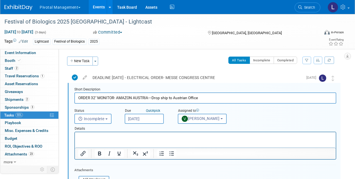
click at [100, 5] on link "Events" at bounding box center [99, 7] width 20 height 14
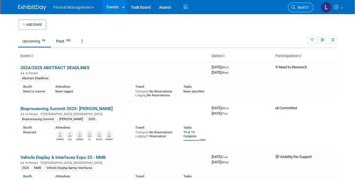
click at [298, 6] on span "Search" at bounding box center [302, 7] width 13 height 4
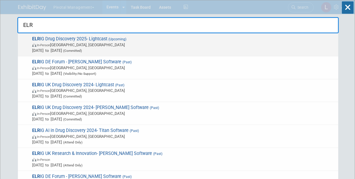
type input "ELR"
click at [112, 41] on span "(Upcoming)" at bounding box center [116, 39] width 19 height 4
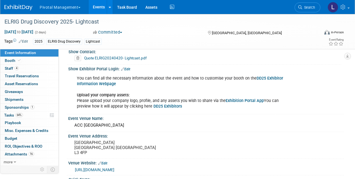
scroll to position [543, 0]
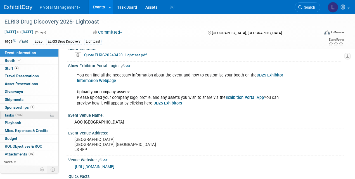
click at [10, 115] on span "Tasks 64%" at bounding box center [13, 115] width 19 height 4
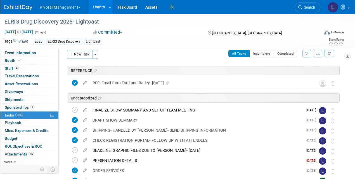
scroll to position [0, 0]
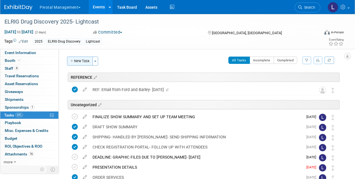
click at [81, 62] on button "New Task" at bounding box center [80, 60] width 26 height 9
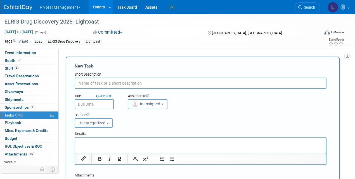
click at [112, 80] on input "text" at bounding box center [201, 82] width 252 height 11
click at [117, 140] on p "Rich Text Area. Press ALT-0 for help." at bounding box center [201, 143] width 244 height 6
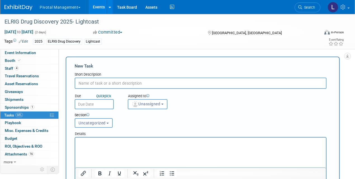
scroll to position [16, 0]
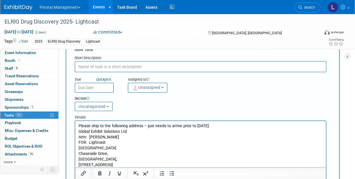
click at [94, 65] on input "text" at bounding box center [201, 66] width 252 height 11
type input "Scott to Order 32" Monitor and ship to Nigel"
click at [81, 89] on input "text" at bounding box center [94, 87] width 39 height 10
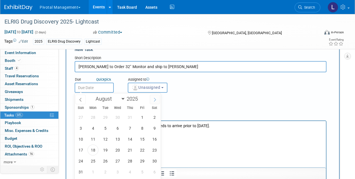
click at [156, 100] on icon at bounding box center [155, 100] width 4 height 4
select select "8"
click at [143, 140] on span "19" at bounding box center [142, 138] width 11 height 11
type input "Sep 19, 2025"
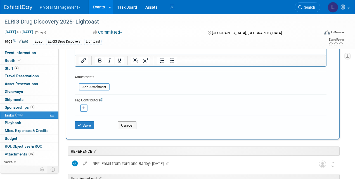
scroll to position [144, 0]
click at [78, 121] on button "Save" at bounding box center [85, 125] width 20 height 8
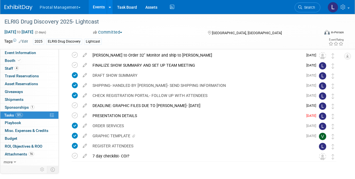
scroll to position [62, 0]
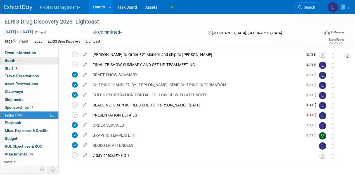
click at [18, 58] on span "Booth" at bounding box center [13, 60] width 17 height 4
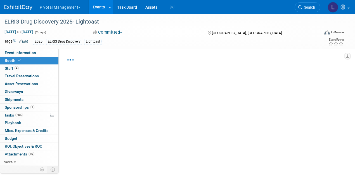
select select "Yes"
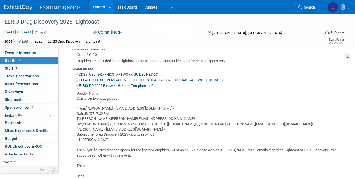
scroll to position [1362, 0]
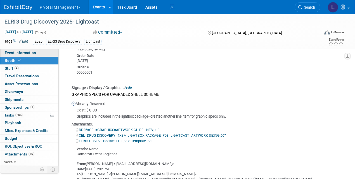
click at [20, 51] on span "Event Information" at bounding box center [20, 52] width 31 height 4
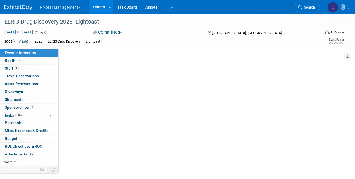
scroll to position [0, 0]
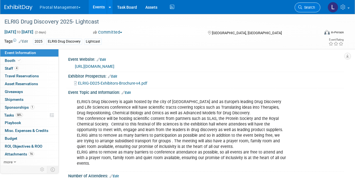
click at [303, 8] on span "Search" at bounding box center [308, 7] width 13 height 4
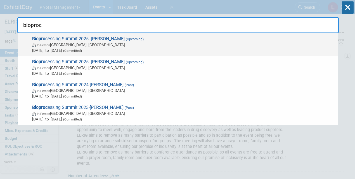
type input "bioproc"
click at [81, 36] on span "Bioproc essing Summit 2025- Asimov (Upcoming) In-Person Boston, MA Aug 18, 2025…" at bounding box center [182, 44] width 305 height 17
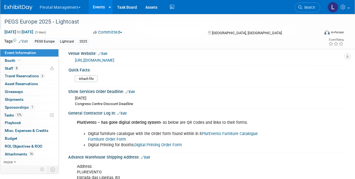
scroll to position [644, 0]
click at [303, 10] on link "Search" at bounding box center [308, 8] width 26 height 10
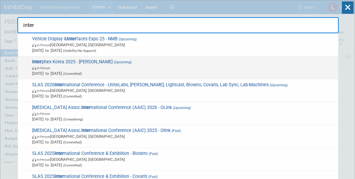
type input "inter"
click at [79, 62] on span "Inter phex Korea 2025 - [PERSON_NAME] (Upcoming) In-Person [DATE] to [DATE] (Co…" at bounding box center [182, 67] width 305 height 17
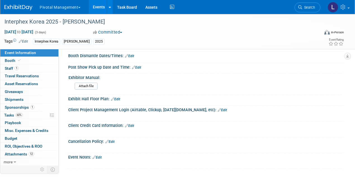
scroll to position [426, 0]
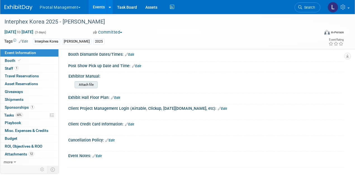
click at [86, 81] on input "file" at bounding box center [59, 84] width 76 height 6
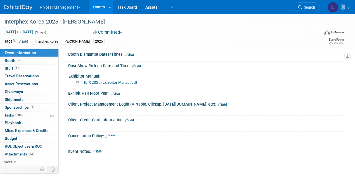
click at [218, 102] on link "Edit" at bounding box center [222, 104] width 9 height 4
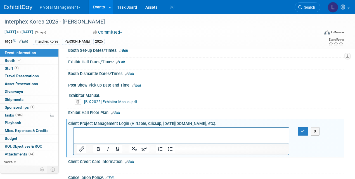
scroll to position [408, 0]
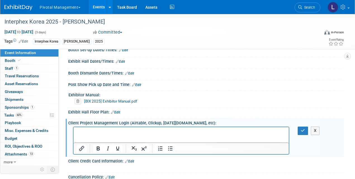
click at [176, 132] on p "Rich Text Area. Press ALT-0 for help." at bounding box center [181, 132] width 209 height 6
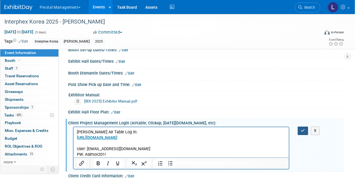
click at [304, 128] on icon "button" at bounding box center [303, 130] width 4 height 4
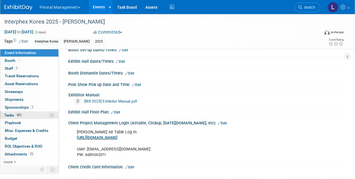
click at [10, 113] on span "Tasks 60%" at bounding box center [13, 115] width 19 height 4
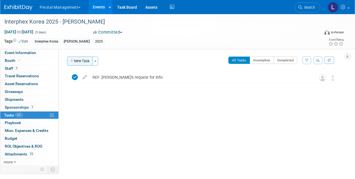
click at [90, 62] on button "New Task" at bounding box center [80, 60] width 26 height 9
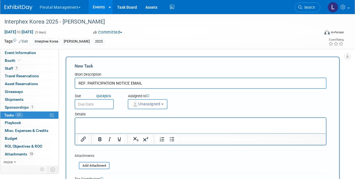
type input "REF: PARTICIPATION NOTICE EMAIL"
click at [81, 121] on p "Rich Text Area. Press ALT-0 for help." at bounding box center [201, 123] width 244 height 6
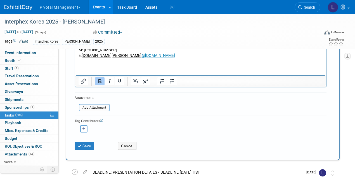
scroll to position [184, 0]
click at [93, 108] on input "file" at bounding box center [76, 107] width 67 height 6
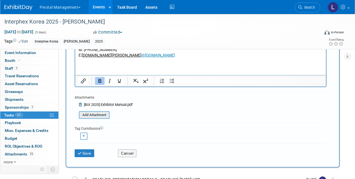
click at [97, 115] on input "file" at bounding box center [76, 115] width 67 height 6
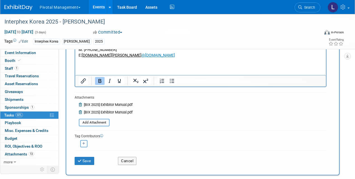
click at [81, 112] on icon at bounding box center [81, 112] width 4 height 4
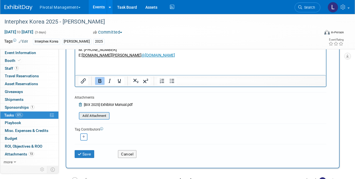
click at [84, 115] on input "file" at bounding box center [76, 115] width 67 height 6
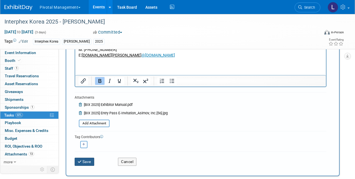
click at [78, 162] on icon "submit" at bounding box center [80, 162] width 5 height 4
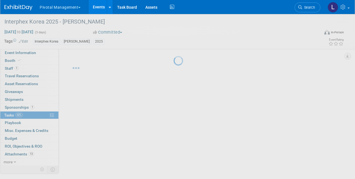
scroll to position [0, 0]
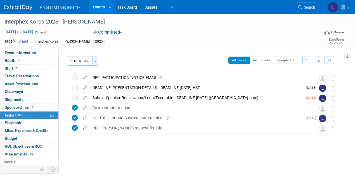
click at [97, 60] on button "Toggle Dropdown" at bounding box center [96, 60] width 6 height 9
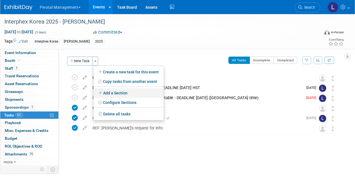
click at [115, 93] on link "Add a Section" at bounding box center [128, 93] width 70 height 10
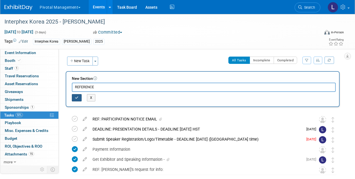
type input "REFERENCE"
click at [73, 98] on button "button" at bounding box center [77, 97] width 10 height 7
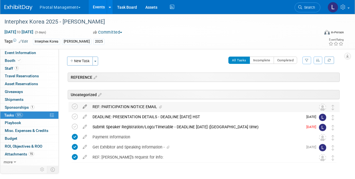
click at [86, 107] on icon at bounding box center [85, 105] width 10 height 7
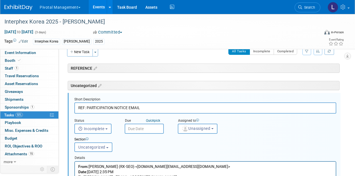
scroll to position [20, 0]
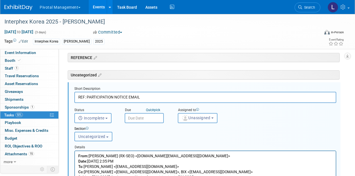
click at [106, 134] on button "Uncategorized" at bounding box center [93, 137] width 38 height 10
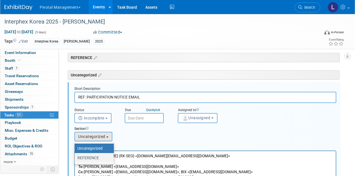
click at [100, 157] on label "REFERENCE" at bounding box center [92, 157] width 31 height 7
click at [76, 157] on input "REFERENCE" at bounding box center [74, 158] width 4 height 4
select select "11273987"
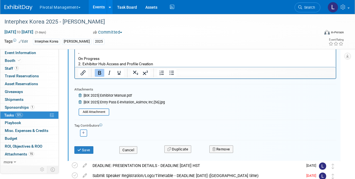
scroll to position [255, 0]
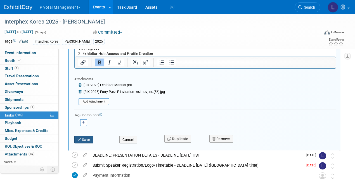
click at [88, 141] on button "Save" at bounding box center [83, 140] width 19 height 8
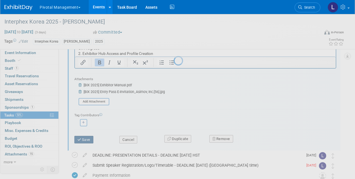
scroll to position [0, 0]
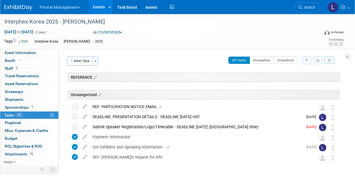
click at [119, 106] on div "REF: PARTICIPATION NOTICE EMAIL" at bounding box center [199, 107] width 218 height 10
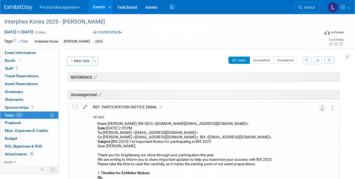
click at [85, 107] on icon at bounding box center [85, 105] width 10 height 7
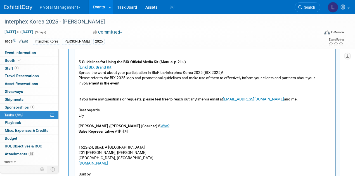
scroll to position [934, 0]
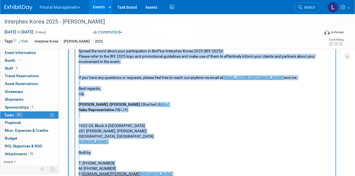
drag, startPoint x: 79, startPoint y: 32, endPoint x: 176, endPoint y: 173, distance: 170.8
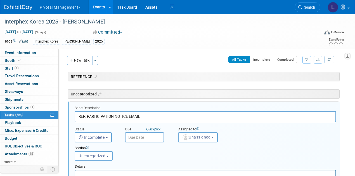
scroll to position [0, 0]
click at [97, 79] on icon at bounding box center [94, 77] width 5 height 5
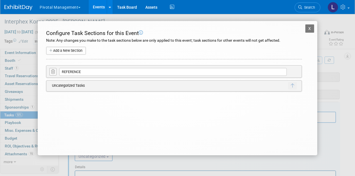
click at [309, 26] on button "X" at bounding box center [309, 28] width 9 height 8
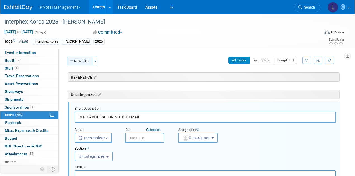
click at [83, 63] on button "New Task" at bounding box center [80, 60] width 26 height 9
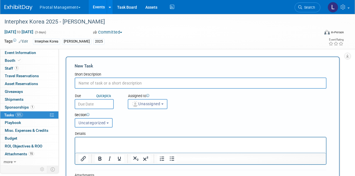
click at [98, 123] on span "Uncategorized" at bounding box center [92, 123] width 27 height 4
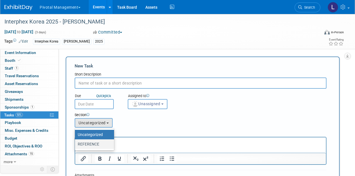
click at [104, 145] on label "REFERENCE" at bounding box center [93, 143] width 31 height 7
click at [76, 145] on input "REFERENCE" at bounding box center [74, 144] width 4 height 4
select select "11273987"
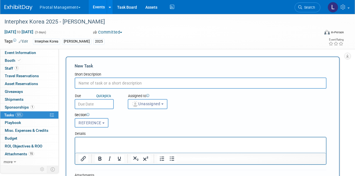
click at [105, 145] on p "Rich Text Area. Press ALT-0 for help." at bounding box center [201, 143] width 244 height 6
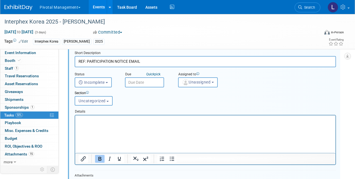
scroll to position [354, 0]
drag, startPoint x: 142, startPoint y: 61, endPoint x: 79, endPoint y: 56, distance: 62.5
click at [79, 56] on input "REF: PARTICIPATION NOTICE EMAIL" at bounding box center [205, 60] width 261 height 11
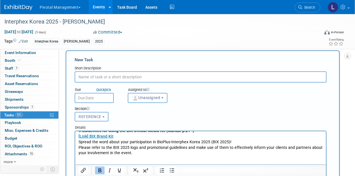
scroll to position [0, 0]
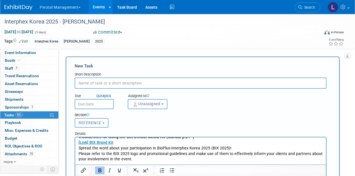
click at [100, 79] on input "text" at bounding box center [201, 82] width 252 height 11
paste input "REF: PARTICIPATION NOTICE EMAIL"
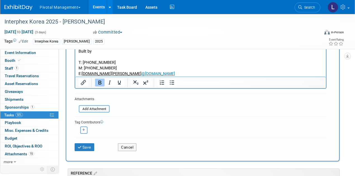
scroll to position [214, 0]
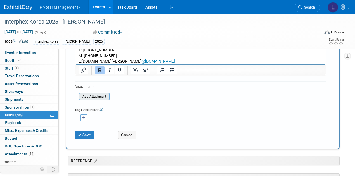
type input "REF: PARTICIPATION NOTICE EMAIL"
click at [107, 96] on input "file" at bounding box center [76, 96] width 67 height 6
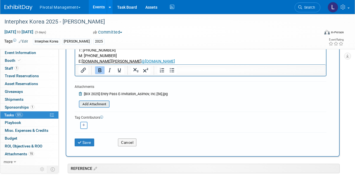
click at [102, 106] on input "file" at bounding box center [76, 104] width 67 height 6
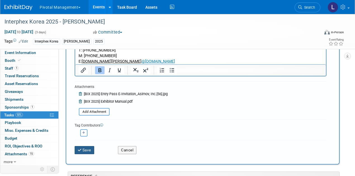
click at [89, 151] on button "Save" at bounding box center [85, 150] width 20 height 8
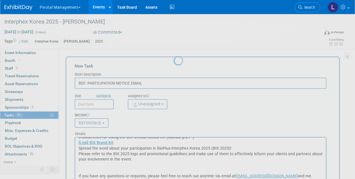
scroll to position [0, 0]
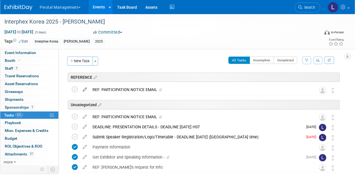
click at [86, 90] on icon at bounding box center [85, 88] width 10 height 7
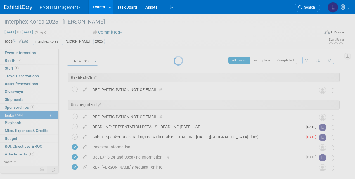
select select "7"
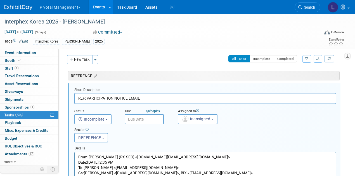
scroll to position [2, 0]
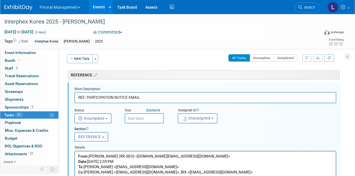
click at [145, 115] on input "text" at bounding box center [144, 118] width 39 height 10
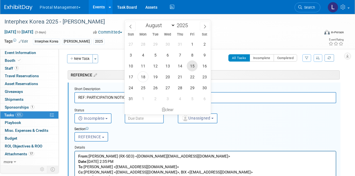
click at [191, 68] on span "15" at bounding box center [192, 65] width 11 height 11
type input "Aug 15, 2025"
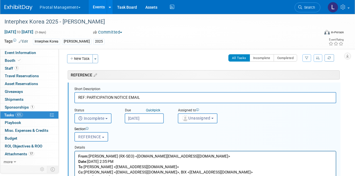
click at [109, 119] on button "Incomplete" at bounding box center [92, 118] width 37 height 10
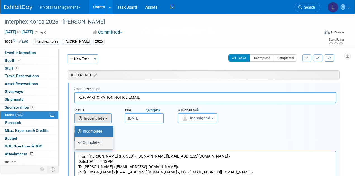
click at [104, 141] on label "Completed" at bounding box center [92, 142] width 30 height 9
click at [76, 141] on input "Completed" at bounding box center [74, 142] width 4 height 4
select select "3"
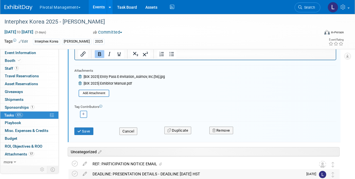
scroll to position [248, 0]
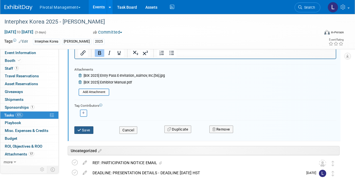
click at [90, 132] on button "Save" at bounding box center [83, 130] width 19 height 8
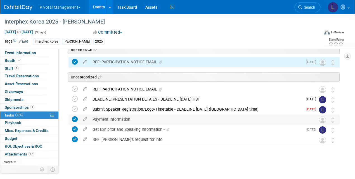
scroll to position [27, 0]
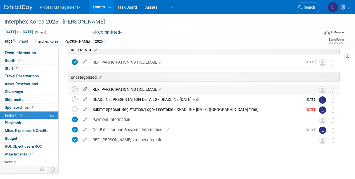
click at [85, 91] on icon at bounding box center [85, 87] width 10 height 7
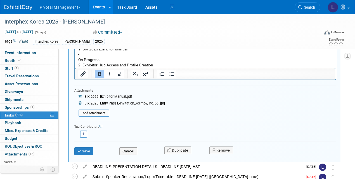
scroll to position [276, 0]
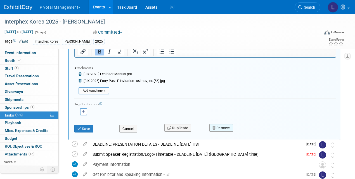
click at [216, 127] on button "Remove" at bounding box center [221, 128] width 24 height 8
click at [248, 131] on icon at bounding box center [248, 132] width 3 height 3
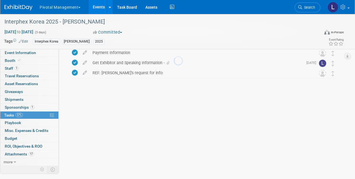
scroll to position [17, 0]
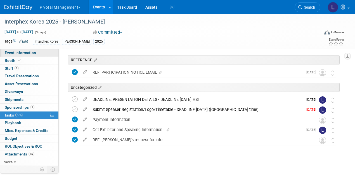
click at [29, 52] on span "Event Information" at bounding box center [20, 52] width 31 height 4
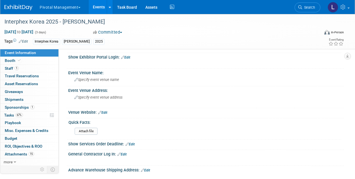
scroll to position [227, 0]
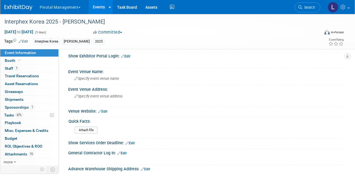
click at [130, 55] on link "Edit" at bounding box center [125, 56] width 9 height 4
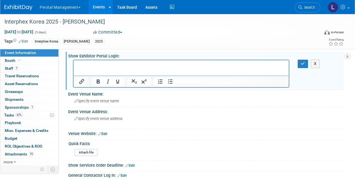
scroll to position [0, 0]
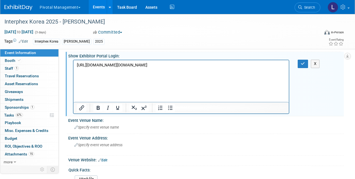
drag, startPoint x: 247, startPoint y: 98, endPoint x: 77, endPoint y: 73, distance: 171.6
click at [77, 65] on body "https://auth.reedexpo.com/secure/Account/Login?ReturnUrl=%2Fsecure%2Fconnect%2F…" at bounding box center [181, 65] width 209 height 6
click at [81, 105] on icon "Insert/edit link" at bounding box center [81, 107] width 7 height 7
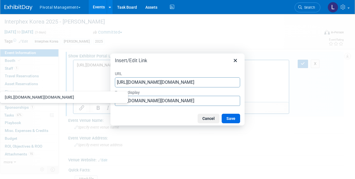
scroll to position [0, 1195]
type input "https://auth.reedexpo.com/secure/Account/Login?ReturnUrl=%2Fsecure%2Fconnect%2F…"
click at [155, 99] on input "https://auth.reedexpo.com/secure/Account/Login?ReturnUrl=%2Fsecure%2Fconnect%2F…" at bounding box center [177, 101] width 125 height 10
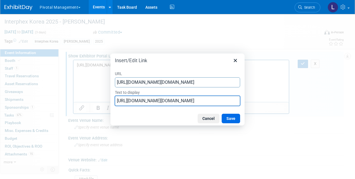
drag, startPoint x: 116, startPoint y: 101, endPoint x: 261, endPoint y: 104, distance: 145.2
click at [261, 104] on div "Insert/Edit Link URL https://auth.reedexpo.com/secure/Account/Login?ReturnUrl=%…" at bounding box center [177, 89] width 355 height 179
type input "[PERSON_NAME] Exhibition Exhibitor Hub"
click at [236, 121] on button "Save" at bounding box center [231, 119] width 18 height 10
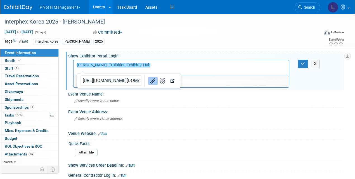
click at [131, 66] on p "﻿Reed Exhibition Exhibitor Hub" at bounding box center [181, 65] width 209 height 6
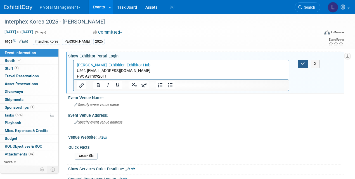
click at [305, 63] on button "button" at bounding box center [303, 64] width 10 height 8
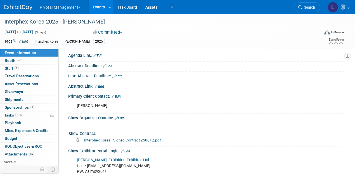
scroll to position [131, 0]
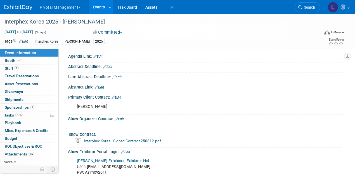
click at [121, 117] on link "Edit" at bounding box center [119, 119] width 9 height 4
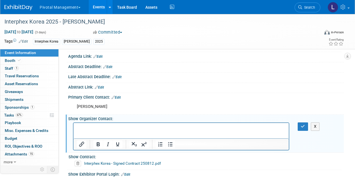
scroll to position [0, 0]
click at [155, 126] on p "[PERSON_NAME], Manager for Overseas Exhibitors" at bounding box center [181, 128] width 209 height 6
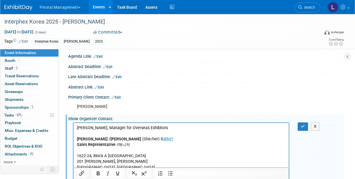
scroll to position [177, 0]
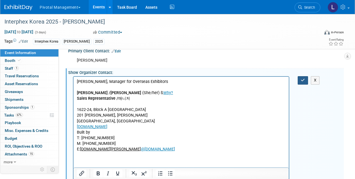
click at [300, 79] on button "button" at bounding box center [303, 80] width 10 height 8
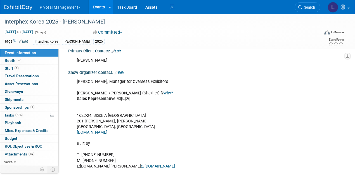
click at [124, 72] on link "Edit" at bounding box center [119, 73] width 9 height 4
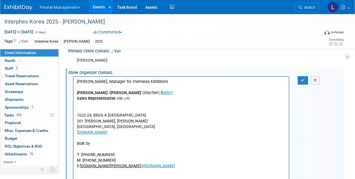
scroll to position [0, 0]
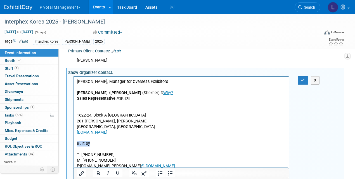
drag, startPoint x: 99, startPoint y: 143, endPoint x: 73, endPoint y: 140, distance: 25.9
click at [74, 140] on html "Lily Kim, Manager for Overseas Exhibitors Lily Kim / 김예인 (She/her) ß Why? Sales…" at bounding box center [181, 131] width 215 height 109
click at [80, 146] on p "Lily Kim, Manager for Overseas Exhibitors Lily Kim / 김예인 (She/her) ß Why? Sales…" at bounding box center [181, 132] width 209 height 107
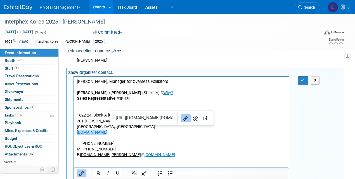
click at [97, 110] on p "Lily Kim, Manager for Overseas Exhibitors Lily Kim / 김예인 (She/her) ß Why? Sales…" at bounding box center [181, 126] width 209 height 95
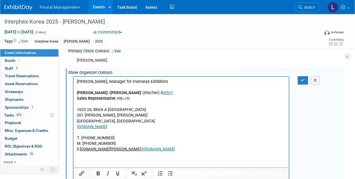
drag, startPoint x: 140, startPoint y: 91, endPoint x: 107, endPoint y: 92, distance: 32.7
click at [107, 91] on p "Lily Kim, Manager for Overseas Exhibitors Lily Kim / 김예인 (She/her) ß Why?﻿ Sale…" at bounding box center [181, 124] width 209 height 90
click at [299, 80] on button "button" at bounding box center [303, 80] width 10 height 8
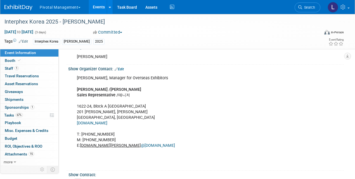
scroll to position [179, 0]
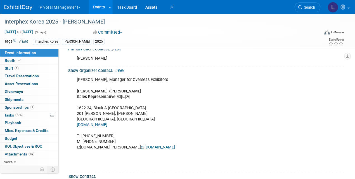
click at [122, 69] on link "Edit" at bounding box center [119, 71] width 9 height 4
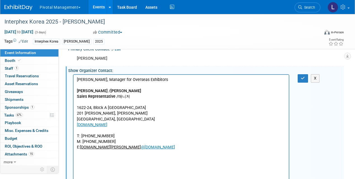
scroll to position [0, 0]
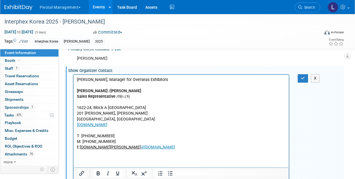
click at [95, 162] on p "Lily Kim, Manager for Overseas Exhibitors Lily Kim / 김예인 Sales Representative /…" at bounding box center [181, 122] width 209 height 90
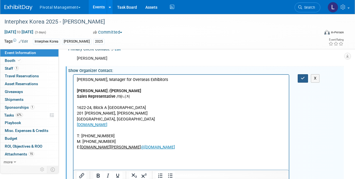
click at [304, 74] on button "button" at bounding box center [303, 78] width 10 height 8
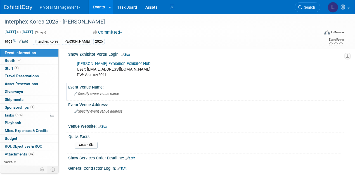
scroll to position [306, 0]
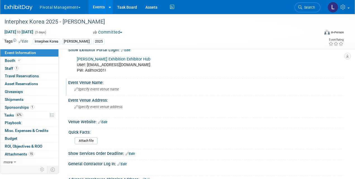
click at [99, 89] on span "Specify event venue name" at bounding box center [96, 89] width 45 height 4
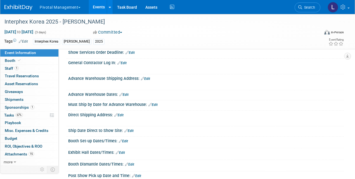
scroll to position [409, 0]
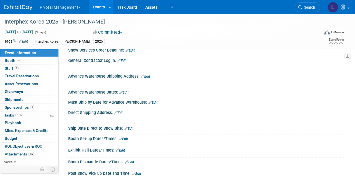
click at [128, 137] on link "Edit" at bounding box center [123, 139] width 9 height 4
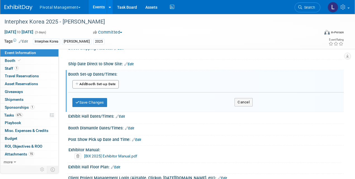
scroll to position [474, 0]
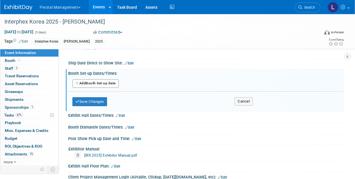
click at [103, 81] on button "Add Another Booth Set-up Date" at bounding box center [95, 83] width 46 height 8
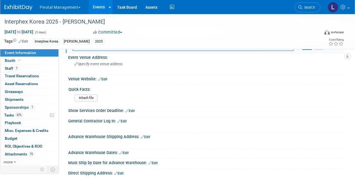
scroll to position [328, 0]
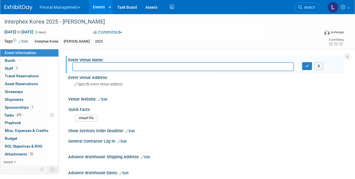
click at [92, 66] on input "text" at bounding box center [182, 66] width 221 height 9
type input "D"
type input "COEX"
click at [309, 67] on button "button" at bounding box center [307, 66] width 10 height 8
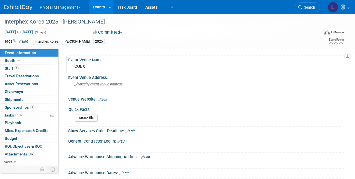
click at [98, 63] on div "COEX" at bounding box center [205, 66] width 267 height 9
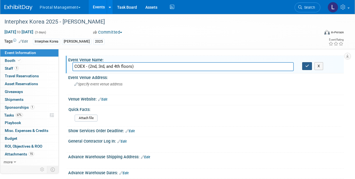
type input "COEX - (2nd, 3rd, and 4th floors)"
click at [303, 63] on button "button" at bounding box center [307, 66] width 10 height 8
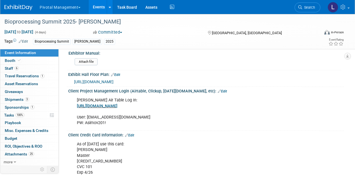
scroll to position [966, 0]
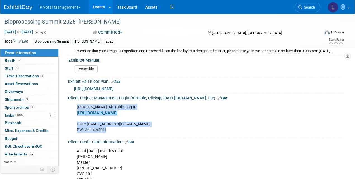
drag, startPoint x: 77, startPoint y: 107, endPoint x: 131, endPoint y: 129, distance: 57.3
click at [131, 129] on div "[PERSON_NAME] Air Table Log In: [URL][DOMAIN_NAME] User: [EMAIL_ADDRESS][DOMAIN…" at bounding box center [181, 119] width 216 height 34
copy div "[PERSON_NAME] Air Table Log In: [URL][DOMAIN_NAME] User: [EMAIL_ADDRESS][DOMAIN…"
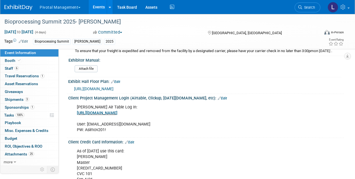
click at [194, 86] on div "[URL][DOMAIN_NAME]" at bounding box center [207, 88] width 266 height 6
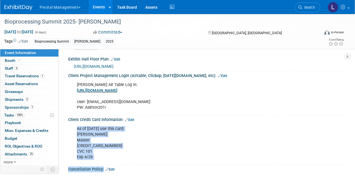
scroll to position [991, 0]
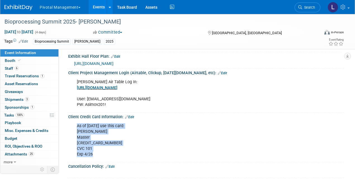
drag, startPoint x: 77, startPoint y: 152, endPoint x: 107, endPoint y: 157, distance: 30.3
click at [107, 157] on div "As of [DATE] use this card: [PERSON_NAME] Master [CREDIT_CARD_NUMBER] CVC 101 E…" at bounding box center [181, 139] width 216 height 39
copy div "Edit As of [DATE] use this card: [PERSON_NAME] Master [CREDIT_CARD_NUMBER] CVC …"
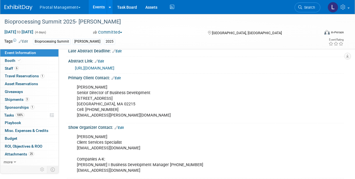
scroll to position [364, 0]
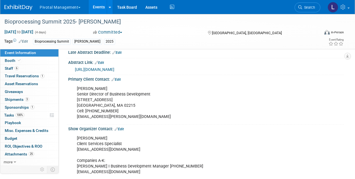
click at [100, 89] on div "[PERSON_NAME] Senior Director of Business Development [STREET_ADDRESS] Cell: [P…" at bounding box center [181, 102] width 216 height 39
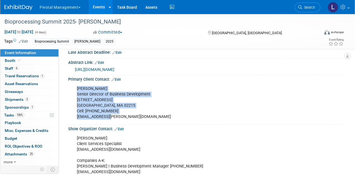
drag, startPoint x: 77, startPoint y: 86, endPoint x: 133, endPoint y: 113, distance: 62.1
click at [133, 113] on div "[PERSON_NAME] Senior Director of Business Development [STREET_ADDRESS] Cell: [P…" at bounding box center [181, 102] width 216 height 39
copy div "[PERSON_NAME] Senior Director of Business Development [STREET_ADDRESS] Cell: [P…"
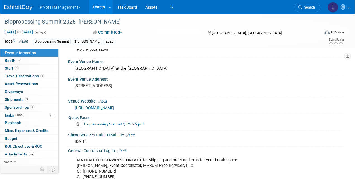
scroll to position [544, 0]
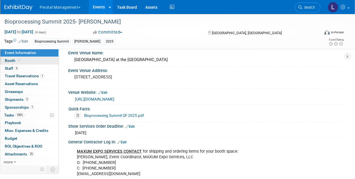
click at [13, 61] on span "Booth" at bounding box center [13, 60] width 17 height 4
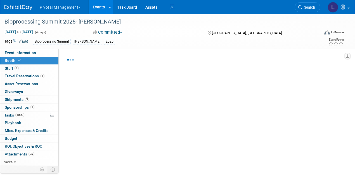
select select "Yes"
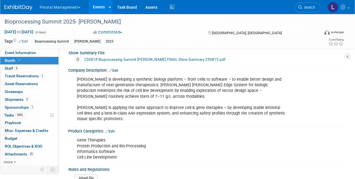
scroll to position [217, 0]
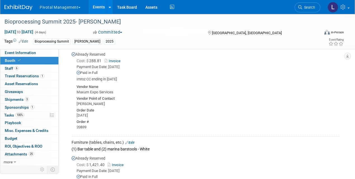
scroll to position [521, 0]
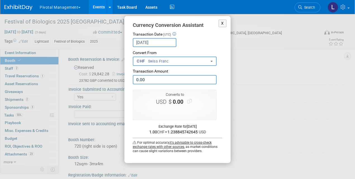
select select "Yes"
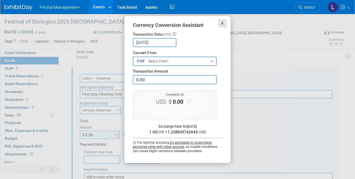
click at [222, 23] on button "X" at bounding box center [223, 24] width 8 height 8
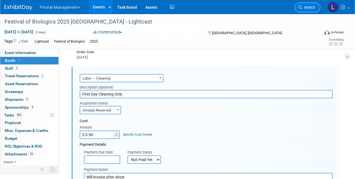
click at [305, 4] on link "Search" at bounding box center [308, 8] width 26 height 10
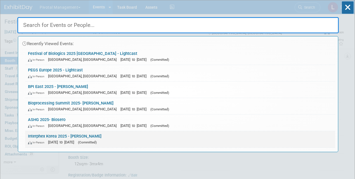
click at [73, 139] on div "In-Person [DATE] to [DATE] (Committed)" at bounding box center [180, 142] width 305 height 6
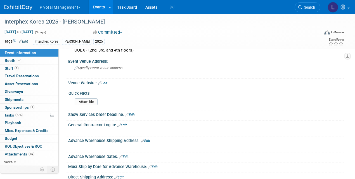
scroll to position [346, 0]
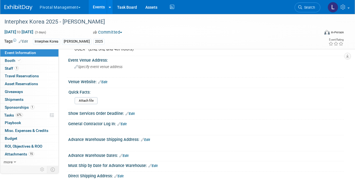
click at [109, 79] on div "Venue Website: Edit" at bounding box center [206, 80] width 276 height 7
click at [107, 80] on link "Edit" at bounding box center [102, 82] width 9 height 4
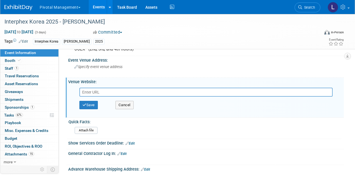
click at [115, 88] on input "text" at bounding box center [205, 92] width 253 height 9
type input "[URL][DOMAIN_NAME]"
click at [91, 106] on button "Save" at bounding box center [88, 105] width 18 height 8
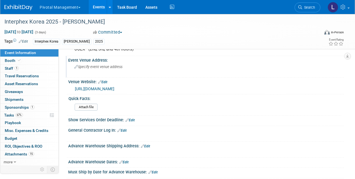
click at [85, 67] on span "Specify event venue address" at bounding box center [98, 67] width 48 height 4
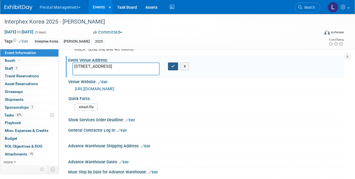
type textarea "[STREET_ADDRESS]"
click at [175, 63] on button "button" at bounding box center [173, 66] width 10 height 8
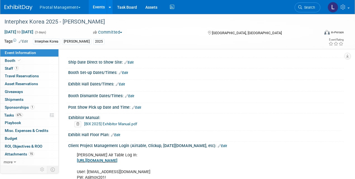
scroll to position [484, 0]
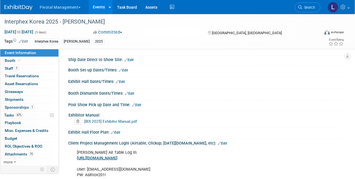
click at [128, 68] on link "Edit" at bounding box center [123, 70] width 9 height 4
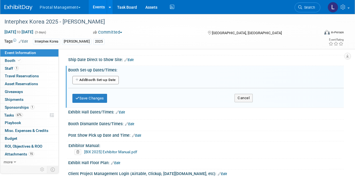
click at [101, 79] on button "Add Another Booth Set-up Date" at bounding box center [95, 80] width 46 height 8
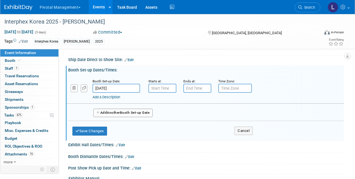
click at [109, 85] on input "[DATE]" at bounding box center [117, 88] width 48 height 9
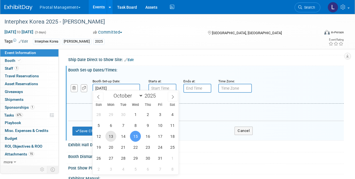
click at [114, 136] on span "13" at bounding box center [110, 136] width 11 height 11
type input "[DATE]"
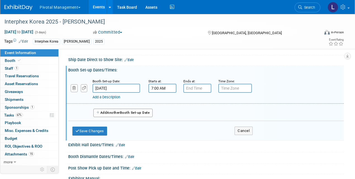
click at [166, 84] on input "7:00 AM" at bounding box center [162, 88] width 28 height 9
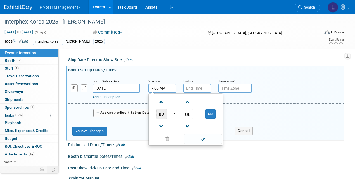
click at [166, 111] on span "07" at bounding box center [161, 114] width 11 height 10
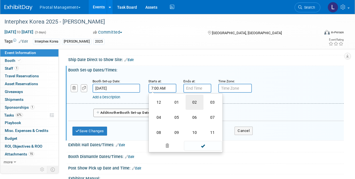
click at [199, 100] on td "02" at bounding box center [195, 102] width 18 height 15
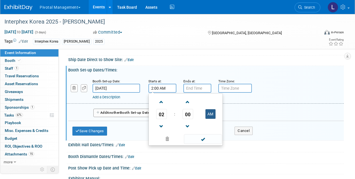
click at [209, 109] on button "AM" at bounding box center [211, 114] width 10 height 10
type input "2:00 PM"
click at [214, 134] on span at bounding box center [203, 139] width 38 height 10
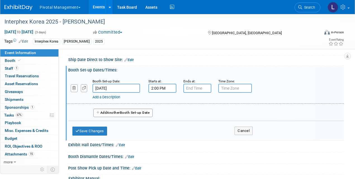
type input "7:00 PM"
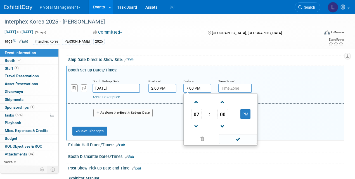
click at [202, 88] on input "7:00 PM" at bounding box center [197, 88] width 28 height 9
drag, startPoint x: 245, startPoint y: 133, endPoint x: 243, endPoint y: 103, distance: 30.3
click at [245, 134] on span at bounding box center [238, 139] width 38 height 10
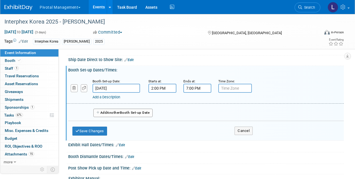
click at [240, 86] on input "text" at bounding box center [235, 88] width 34 height 9
type input "KST"
click at [104, 95] on link "Add a Description" at bounding box center [107, 97] width 28 height 4
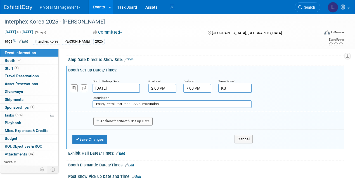
type input "Smart/Premium/Green Booth Installation"
click at [122, 117] on button "Add Another Booth Set-up Date" at bounding box center [122, 121] width 59 height 8
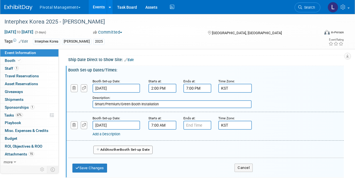
click at [159, 124] on input "7:00 AM" at bounding box center [162, 125] width 28 height 9
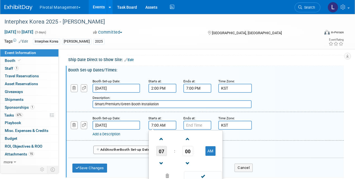
click at [163, 150] on span "07" at bounding box center [161, 151] width 11 height 10
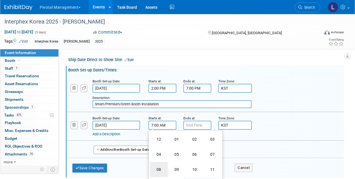
click at [161, 163] on td "08" at bounding box center [159, 169] width 18 height 15
type input "8:00 AM"
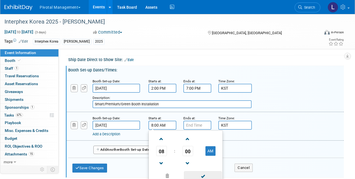
click at [203, 174] on span at bounding box center [203, 176] width 38 height 10
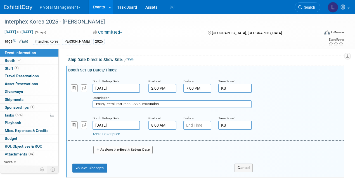
type input "7:00 PM"
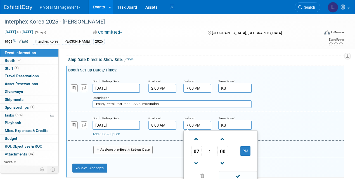
click at [199, 122] on input "7:00 PM" at bounding box center [197, 125] width 28 height 9
click at [244, 173] on span at bounding box center [238, 176] width 38 height 10
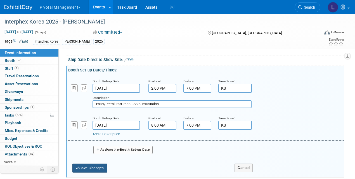
click at [97, 164] on button "Save Changes" at bounding box center [89, 167] width 35 height 9
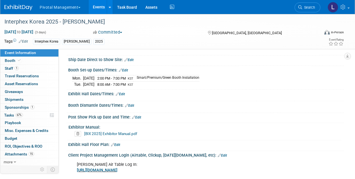
click at [125, 92] on link "Edit" at bounding box center [120, 94] width 9 height 4
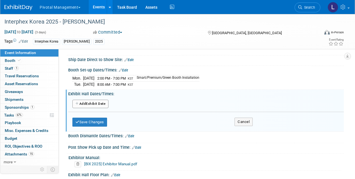
click at [94, 103] on button "Add Another Exhibit Date" at bounding box center [90, 104] width 36 height 8
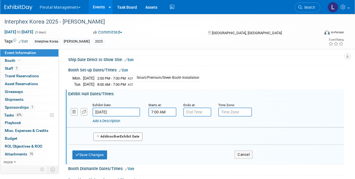
click at [155, 108] on input "7:00 AM" at bounding box center [162, 111] width 28 height 9
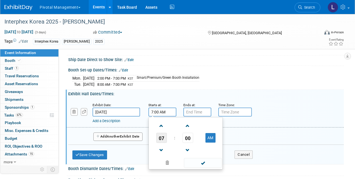
click at [162, 135] on span "07" at bounding box center [161, 138] width 11 height 10
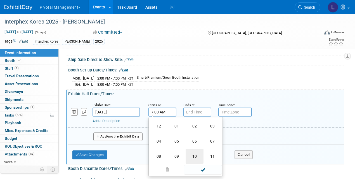
click at [194, 152] on td "10" at bounding box center [195, 155] width 18 height 15
type input "10:00 AM"
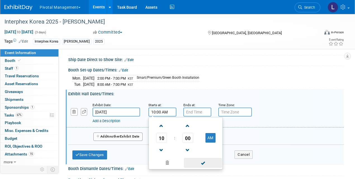
click at [207, 160] on span at bounding box center [203, 163] width 38 height 10
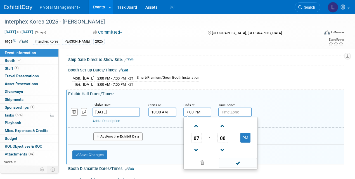
click at [196, 108] on input "7:00 PM" at bounding box center [197, 111] width 28 height 9
click at [200, 135] on span "07" at bounding box center [196, 138] width 11 height 10
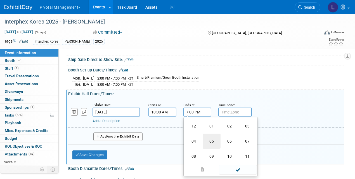
click at [211, 137] on td "05" at bounding box center [212, 140] width 18 height 15
type input "5:00 PM"
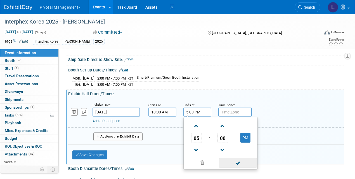
click at [241, 161] on span at bounding box center [238, 163] width 38 height 10
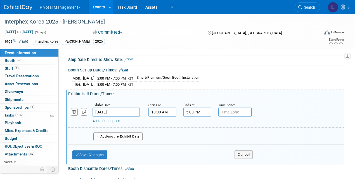
click at [239, 107] on input "text" at bounding box center [235, 111] width 34 height 9
type input "KST"
click at [141, 132] on button "Add Another Exhibit Date" at bounding box center [117, 136] width 49 height 8
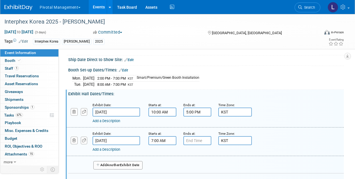
click at [163, 139] on input "7:00 AM" at bounding box center [162, 140] width 28 height 9
click at [167, 162] on td "07" at bounding box center [161, 166] width 23 height 10
click at [165, 162] on span "07" at bounding box center [161, 166] width 11 height 10
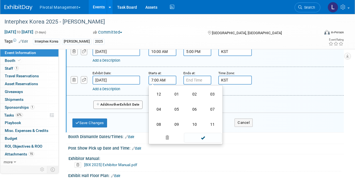
scroll to position [545, 0]
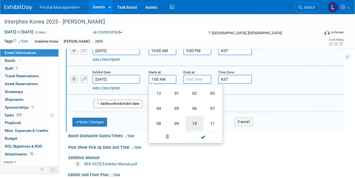
click at [194, 120] on td "10" at bounding box center [195, 123] width 18 height 15
type input "10:00 AM"
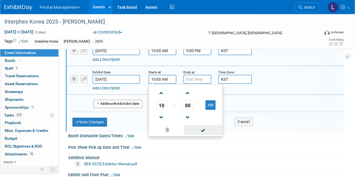
click at [203, 128] on span at bounding box center [203, 130] width 38 height 10
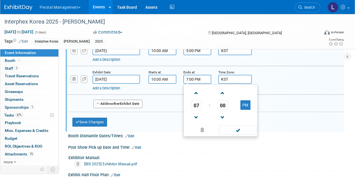
click at [203, 77] on input "7:00 PM" at bounding box center [197, 79] width 28 height 9
click at [201, 100] on span "07" at bounding box center [196, 105] width 11 height 10
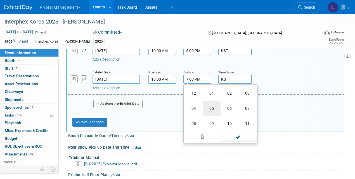
click at [214, 103] on td "05" at bounding box center [212, 108] width 18 height 15
type input "5:00 PM"
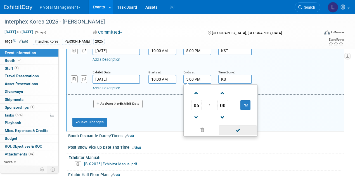
click at [240, 125] on span at bounding box center [238, 130] width 38 height 10
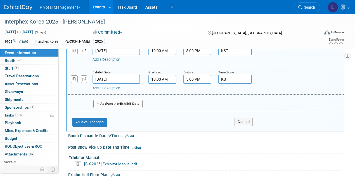
click at [109, 102] on span "Another" at bounding box center [113, 104] width 13 height 4
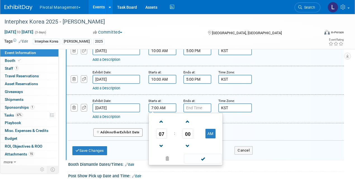
click at [173, 106] on input "7:00 AM" at bounding box center [162, 107] width 28 height 9
click at [164, 132] on span "07" at bounding box center [161, 133] width 11 height 10
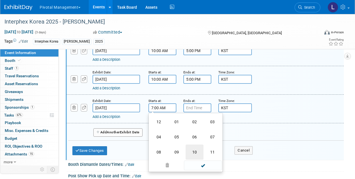
click at [193, 147] on td "10" at bounding box center [195, 151] width 18 height 15
type input "10:00 AM"
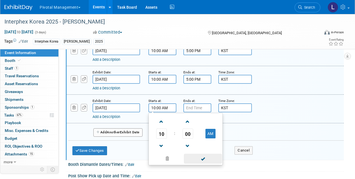
click at [201, 155] on span at bounding box center [203, 159] width 38 height 10
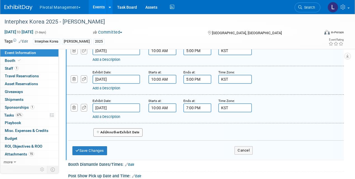
click at [202, 106] on input "7:00 PM" at bounding box center [197, 107] width 28 height 9
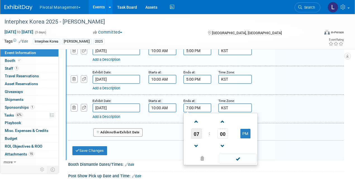
click at [198, 130] on span "07" at bounding box center [196, 133] width 11 height 10
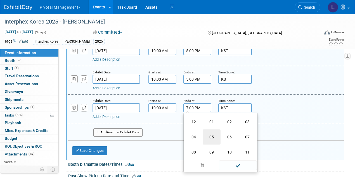
click at [208, 134] on td "05" at bounding box center [212, 136] width 18 height 15
type input "5:00 PM"
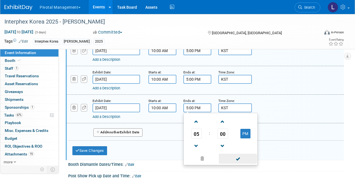
click at [239, 154] on span at bounding box center [238, 159] width 38 height 10
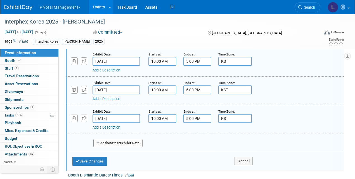
scroll to position [529, 0]
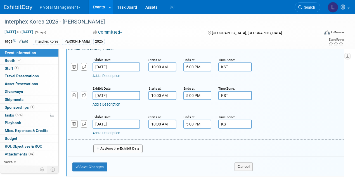
click at [106, 74] on link "Add a Description" at bounding box center [107, 76] width 28 height 4
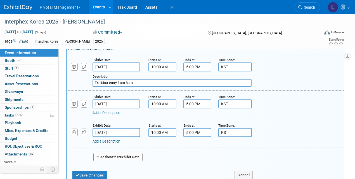
type input "Exhibitor entry from 8am"
click at [114, 110] on link "Add a Description" at bounding box center [107, 112] width 28 height 4
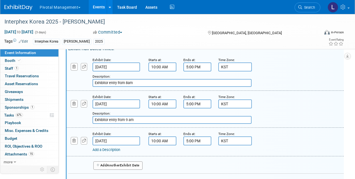
type input "Exhibitor entry from 9 am"
click at [113, 147] on link "Add a Description" at bounding box center [107, 149] width 28 height 4
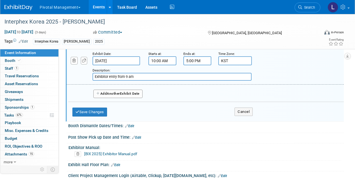
scroll to position [612, 0]
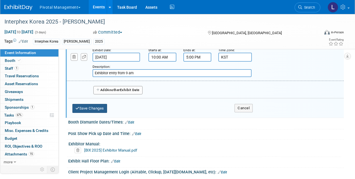
type input "Exhibitor entry from 9 am"
click at [98, 107] on button "Save Changes" at bounding box center [89, 108] width 35 height 9
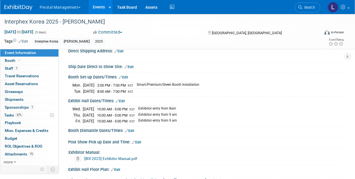
scroll to position [470, 0]
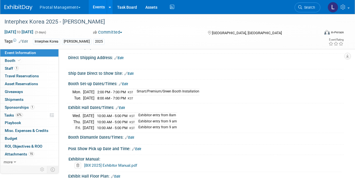
click at [134, 135] on link "Edit" at bounding box center [129, 137] width 9 height 4
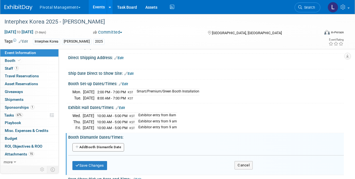
click at [76, 145] on icon "button" at bounding box center [78, 146] width 4 height 3
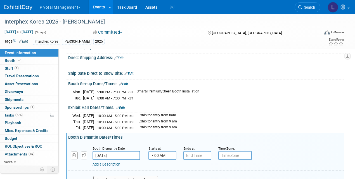
click at [156, 152] on input "7:00 AM" at bounding box center [162, 155] width 28 height 9
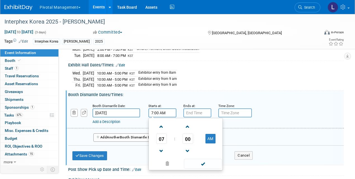
scroll to position [517, 0]
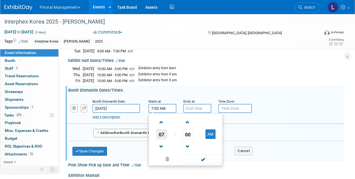
click at [161, 133] on span "07" at bounding box center [161, 134] width 11 height 10
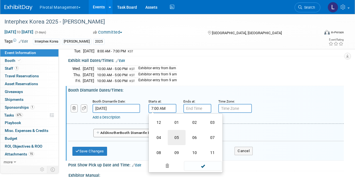
click at [173, 132] on td "05" at bounding box center [177, 137] width 18 height 15
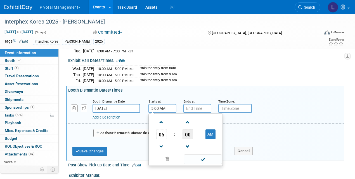
click at [185, 130] on span "00" at bounding box center [188, 134] width 11 height 10
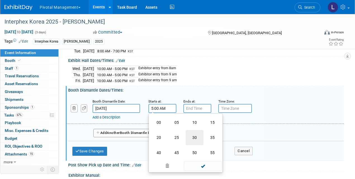
click at [191, 130] on td "30" at bounding box center [195, 137] width 18 height 15
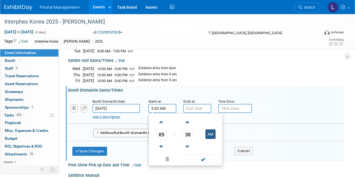
click at [213, 133] on button "AM" at bounding box center [211, 134] width 10 height 10
click at [211, 131] on button "PM" at bounding box center [211, 134] width 10 height 10
click at [211, 131] on button "AM" at bounding box center [211, 134] width 10 height 10
type input "5:30 PM"
click at [208, 154] on span at bounding box center [203, 159] width 38 height 10
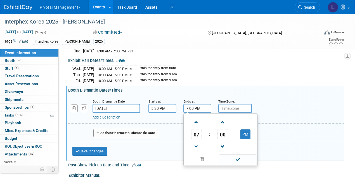
click at [200, 105] on input "7:00 PM" at bounding box center [197, 108] width 28 height 9
click at [198, 129] on span "07" at bounding box center [196, 134] width 11 height 10
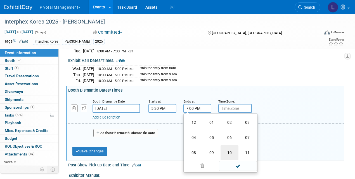
click at [228, 147] on td "10" at bounding box center [230, 152] width 18 height 15
type input "10:00 PM"
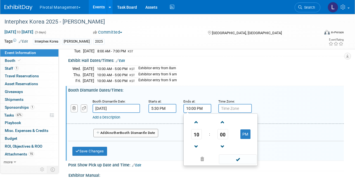
drag, startPoint x: 244, startPoint y: 156, endPoint x: 238, endPoint y: 130, distance: 26.5
click at [244, 155] on span at bounding box center [238, 159] width 38 height 10
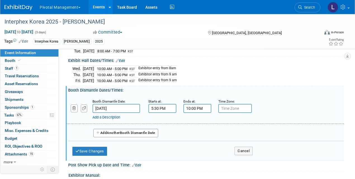
click at [234, 105] on input "text" at bounding box center [235, 108] width 34 height 9
type input "KST"
click at [105, 147] on button "Save Changes" at bounding box center [89, 151] width 35 height 9
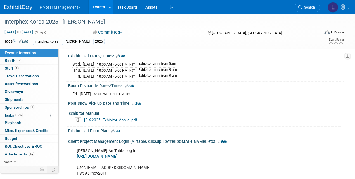
scroll to position [522, 0]
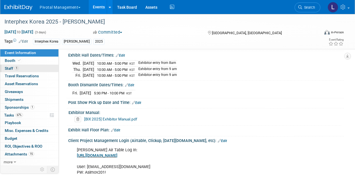
click at [7, 67] on span "Staff 1" at bounding box center [12, 68] width 14 height 4
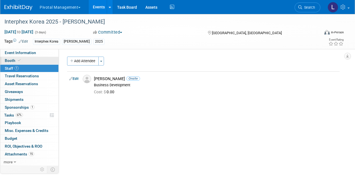
click at [16, 60] on span "Booth" at bounding box center [13, 60] width 17 height 4
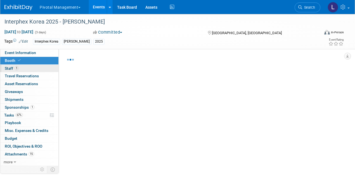
select select "Yes"
select select "No"
select select "Yes"
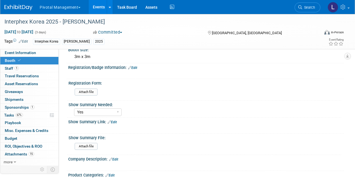
scroll to position [217, 0]
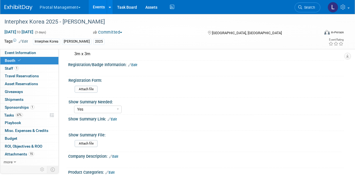
click at [118, 155] on link "Edit" at bounding box center [113, 156] width 9 height 4
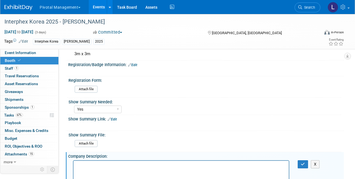
scroll to position [0, 0]
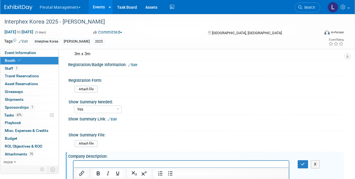
click at [93, 161] on iframe at bounding box center [181, 173] width 215 height 24
click at [93, 163] on p "Rich Text Area. Press ALT-0 for help." at bounding box center [181, 165] width 209 height 6
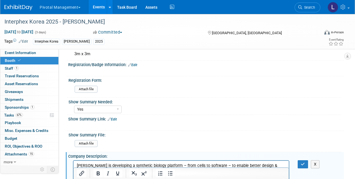
scroll to position [238, 0]
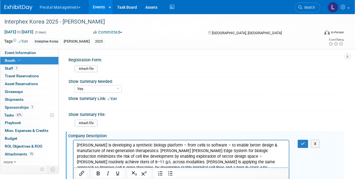
click at [77, 144] on body "Asimov is developing a synthetic biology platform – from cells to software – to…" at bounding box center [181, 159] width 209 height 34
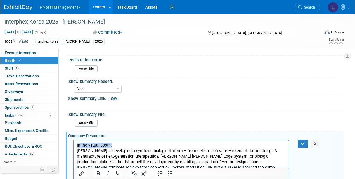
drag, startPoint x: 115, startPoint y: 145, endPoint x: 72, endPoint y: 143, distance: 42.8
click at [74, 143] on html "In the virtual booth: Asimov is developing a synthetic biology platform – from …" at bounding box center [181, 161] width 215 height 42
click at [306, 140] on button "button" at bounding box center [303, 144] width 10 height 8
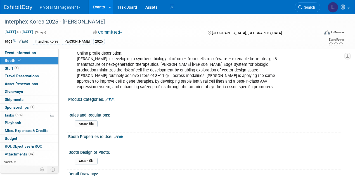
scroll to position [344, 0]
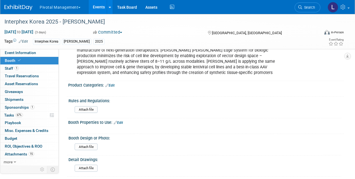
click at [121, 121] on link "Edit" at bounding box center [118, 123] width 9 height 4
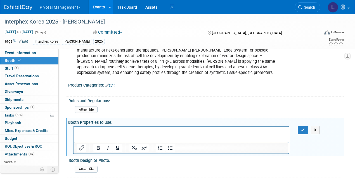
scroll to position [0, 0]
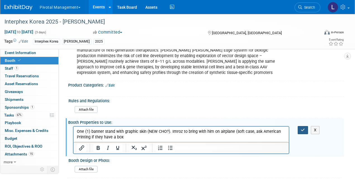
click at [301, 126] on button "button" at bounding box center [303, 130] width 10 height 8
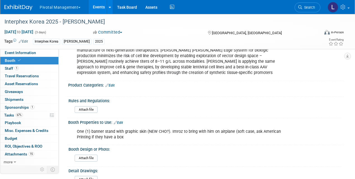
scroll to position [343, 0]
click at [125, 120] on div "Booth Properties to Use: Edit" at bounding box center [206, 121] width 276 height 7
click at [123, 121] on link "Edit" at bounding box center [118, 123] width 9 height 4
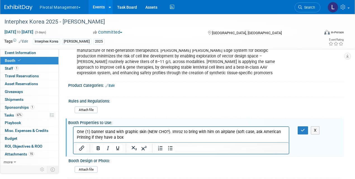
scroll to position [0, 0]
click at [77, 131] on p "One (1) banner stand with graphic skin (NEW CHO?). Imroz to bring with him on a…" at bounding box center [181, 134] width 209 height 11
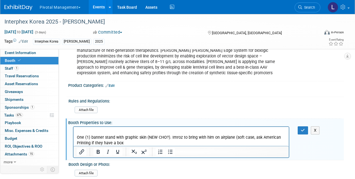
click at [80, 128] on html "One (1) banner stand with graphic skin (NEW CHO?). Imroz to bring with him on a…" at bounding box center [181, 136] width 215 height 19
click at [300, 128] on button "button" at bounding box center [303, 130] width 10 height 8
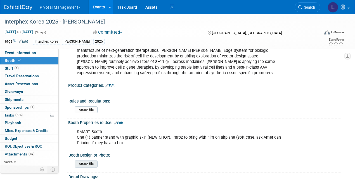
click at [91, 161] on input "file" at bounding box center [59, 164] width 76 height 6
click at [91, 110] on input "file" at bounding box center [59, 110] width 76 height 6
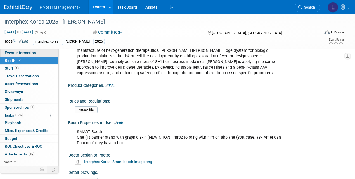
click at [13, 53] on span "Event Information" at bounding box center [20, 52] width 31 height 4
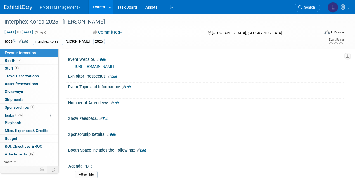
click at [117, 76] on link "Edit" at bounding box center [112, 76] width 9 height 4
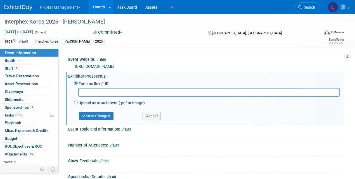
click at [82, 102] on label "Upload as attachment (.pdf or image)" at bounding box center [112, 103] width 66 height 6
click at [78, 102] on input "Upload as attachment (.pdf or image)" at bounding box center [76, 102] width 4 height 4
radio input "true"
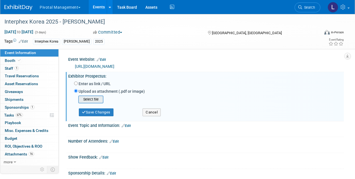
click at [97, 102] on input "file" at bounding box center [69, 99] width 67 height 7
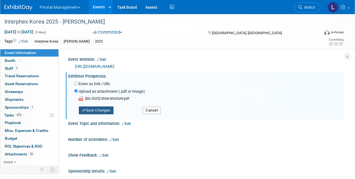
click at [84, 112] on icon "button" at bounding box center [84, 110] width 4 height 4
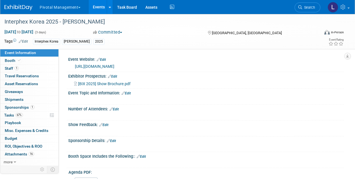
click at [130, 93] on link "Edit" at bounding box center [126, 93] width 9 height 4
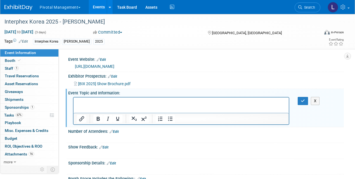
click at [162, 103] on p "Rich Text Area. Press ALT-0 for help." at bounding box center [181, 102] width 209 height 6
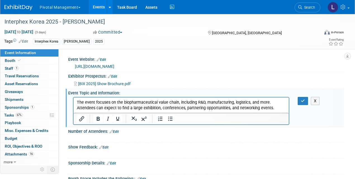
click at [254, 106] on p "The event focuses on the biopharmaceutical value chain, including R&D, manufact…" at bounding box center [181, 104] width 209 height 11
click at [273, 106] on p "The event focuses on the biopharmaceutical value chain, including R&D, manufact…" at bounding box center [181, 104] width 209 height 11
click at [79, 104] on p "The event focuses on the biopharmaceutical value chain, including R&D, manufact…" at bounding box center [181, 104] width 209 height 11
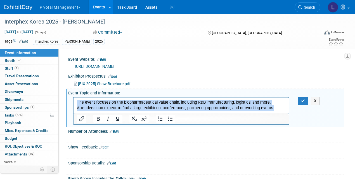
drag, startPoint x: 77, startPoint y: 102, endPoint x: 274, endPoint y: 110, distance: 197.3
click at [274, 110] on html "The event focuses on the biopharmaceutical value chain, including R&D, manufact…" at bounding box center [181, 103] width 215 height 13
paste body "Rich Text Area. Press ALT-0 for help."
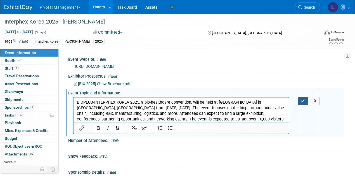
click at [299, 101] on button "button" at bounding box center [303, 101] width 10 height 8
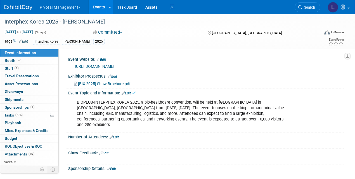
click at [118, 135] on link "Edit" at bounding box center [114, 137] width 9 height 4
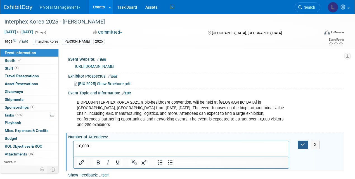
click at [299, 140] on button "button" at bounding box center [303, 144] width 10 height 8
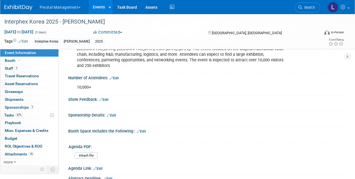
scroll to position [61, 0]
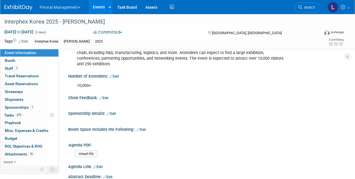
click at [116, 112] on link "Edit" at bounding box center [111, 114] width 9 height 4
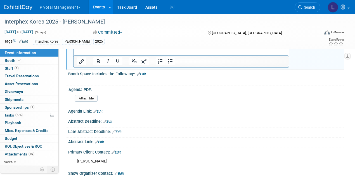
scroll to position [140, 0]
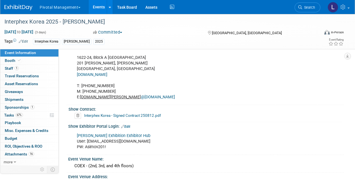
drag, startPoint x: 358, startPoint y: 37, endPoint x: 358, endPoint y: 85, distance: 47.8
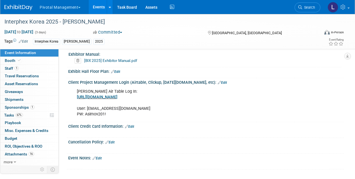
scroll to position [646, 0]
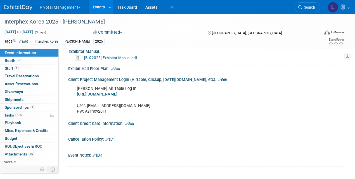
click at [135, 119] on div "Client Credit Card Information: Edit" at bounding box center [206, 122] width 276 height 7
drag, startPoint x: 135, startPoint y: 113, endPoint x: 131, endPoint y: 114, distance: 3.8
click at [134, 122] on link "Edit" at bounding box center [129, 124] width 9 height 4
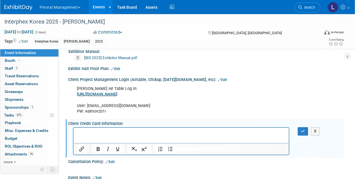
scroll to position [0, 0]
click at [108, 130] on p "Rich Text Area. Press ALT-0 for help." at bounding box center [181, 133] width 209 height 6
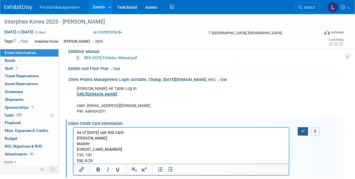
click at [303, 127] on button "button" at bounding box center [303, 131] width 10 height 8
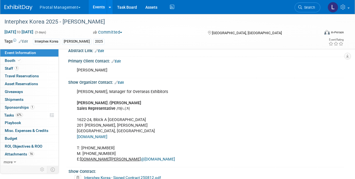
scroll to position [224, 0]
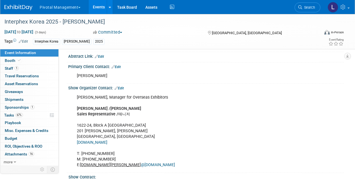
click at [121, 65] on link "Edit" at bounding box center [116, 67] width 9 height 4
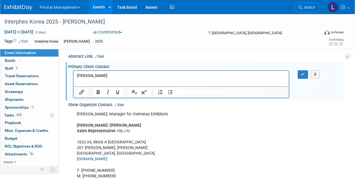
scroll to position [0, 0]
drag, startPoint x: 98, startPoint y: 75, endPoint x: 57, endPoint y: 72, distance: 40.6
click at [74, 72] on html "[PERSON_NAME]" at bounding box center [181, 75] width 215 height 8
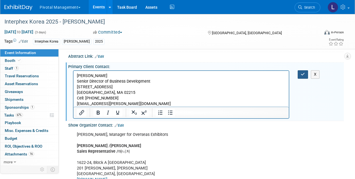
click at [300, 70] on button "button" at bounding box center [303, 74] width 10 height 8
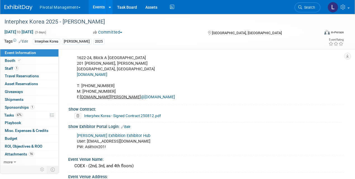
scroll to position [318, 0]
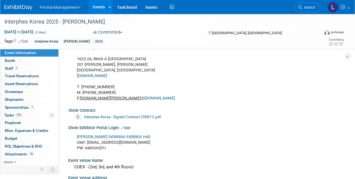
click at [140, 114] on link "Interphex Korea - Signed Contract 250812.pdf" at bounding box center [122, 116] width 77 height 4
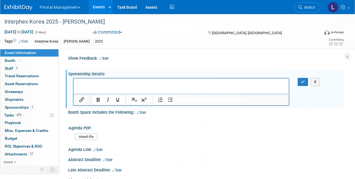
scroll to position [97, 0]
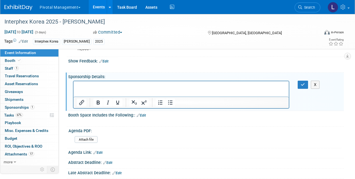
click at [85, 81] on html at bounding box center [181, 85] width 215 height 8
click at [134, 87] on p "IPX Smart Space Package" at bounding box center [181, 86] width 209 height 6
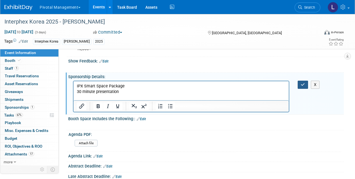
click at [301, 82] on icon "button" at bounding box center [303, 84] width 4 height 4
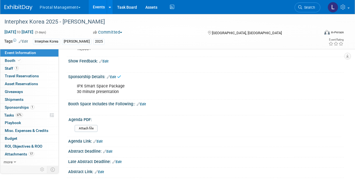
click at [145, 102] on link "Edit" at bounding box center [141, 104] width 9 height 4
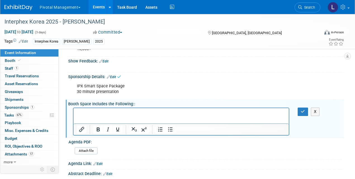
scroll to position [0, 0]
click at [11, 150] on link "17 Attachments 17" at bounding box center [29, 154] width 58 height 8
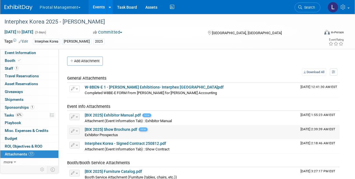
click at [121, 129] on link "[BIX 2025] Show Brochure.pdf" at bounding box center [111, 129] width 53 height 4
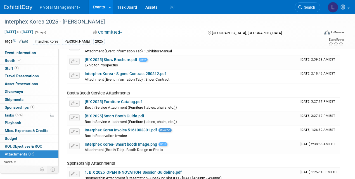
scroll to position [70, 0]
click at [130, 115] on link "[BIX 2025] Smart Booth Guide.pdf" at bounding box center [115, 115] width 60 height 4
click at [15, 57] on link "Booth" at bounding box center [29, 61] width 58 height 8
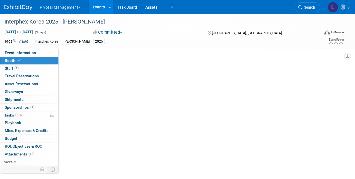
scroll to position [0, 0]
select select "Yes"
select select "No"
select select "Yes"
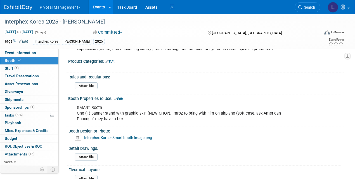
scroll to position [402, 0]
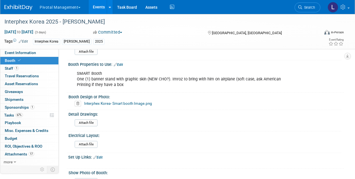
click at [79, 103] on icon at bounding box center [78, 104] width 6 height 6
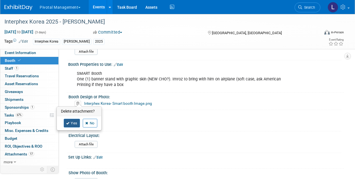
click at [74, 122] on link "Yes" at bounding box center [72, 123] width 16 height 9
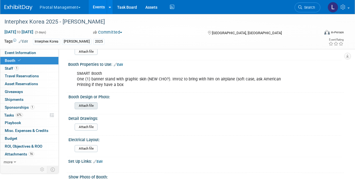
click at [88, 103] on input "file" at bounding box center [59, 105] width 76 height 6
click at [13, 52] on span "Event Information" at bounding box center [20, 52] width 31 height 4
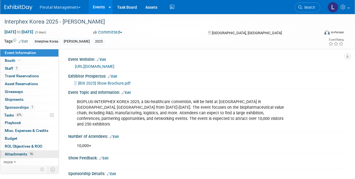
click at [17, 153] on span "Attachments 16" at bounding box center [19, 154] width 29 height 4
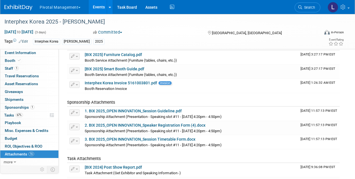
scroll to position [117, 0]
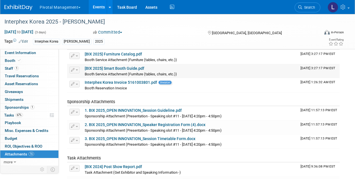
click at [79, 69] on button "button" at bounding box center [74, 70] width 10 height 7
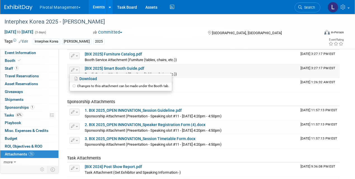
click at [86, 77] on link "Download" at bounding box center [121, 79] width 102 height 8
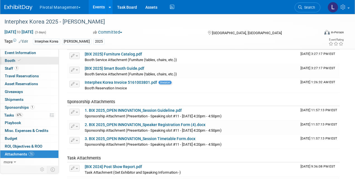
click at [17, 60] on span at bounding box center [19, 60] width 5 height 4
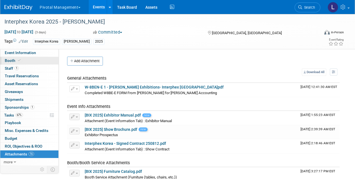
select select "Yes"
select select "No"
select select "Yes"
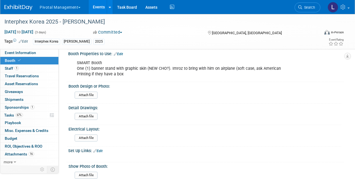
scroll to position [418, 0]
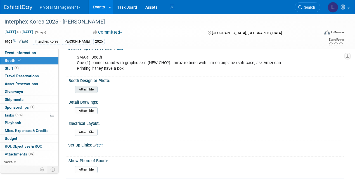
click at [94, 89] on input "file" at bounding box center [59, 89] width 76 height 6
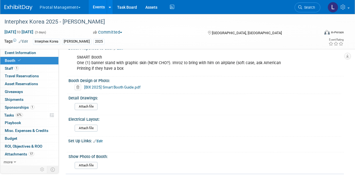
click at [117, 85] on link "[BIX 2025] Smart Booth Guide.pdf" at bounding box center [112, 87] width 56 height 4
click at [11, 68] on span "Staff 1" at bounding box center [12, 68] width 14 height 4
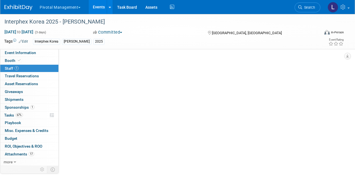
scroll to position [0, 0]
click at [16, 51] on span "Event Information" at bounding box center [20, 52] width 31 height 4
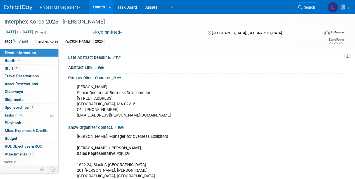
scroll to position [124, 0]
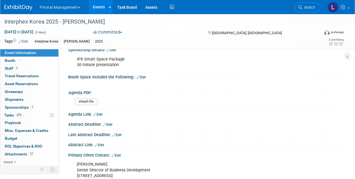
click at [145, 75] on link "Edit" at bounding box center [141, 77] width 9 height 4
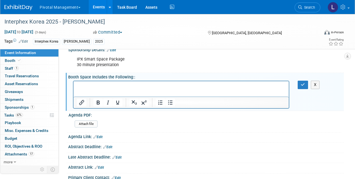
scroll to position [0, 0]
drag, startPoint x: 163, startPoint y: 86, endPoint x: 75, endPoint y: 82, distance: 87.9
click at [75, 82] on html "a 2930 x 1000(h) Outlet 1ea 1booth 220V I" at bounding box center [181, 85] width 215 height 8
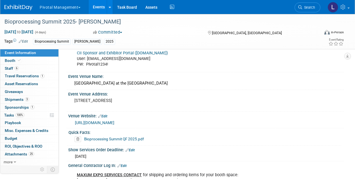
scroll to position [521, 0]
click at [37, 60] on link "Booth" at bounding box center [29, 61] width 58 height 8
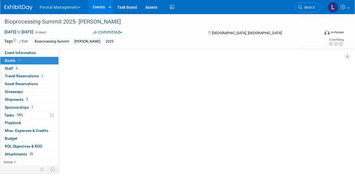
select select "Yes"
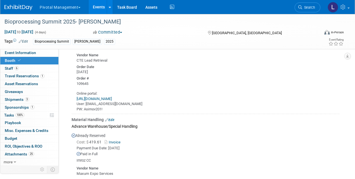
scroll to position [1984, 0]
